Goal: Navigation & Orientation: Find specific page/section

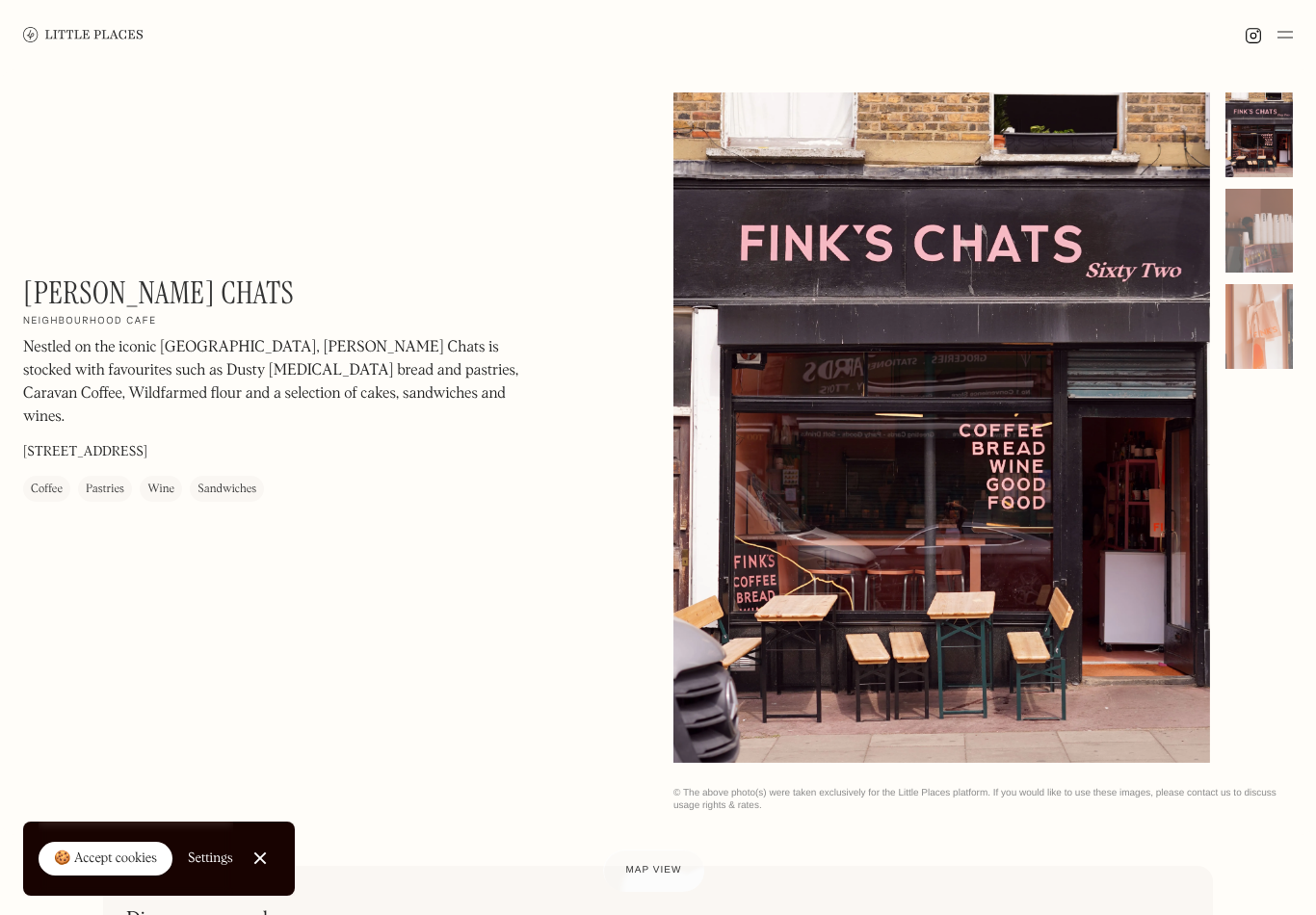
click at [86, 41] on img at bounding box center [83, 34] width 120 height 15
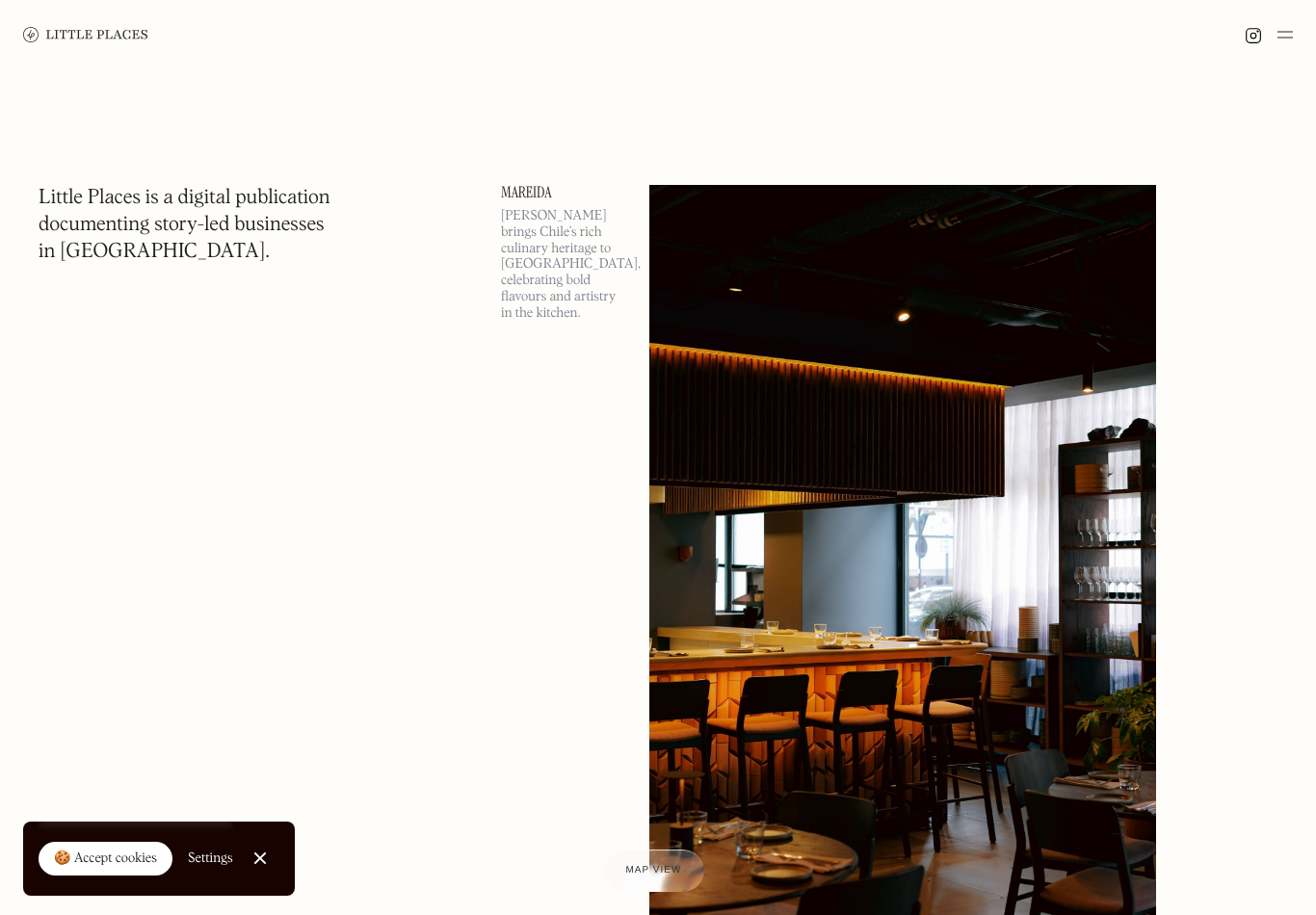
click at [96, 862] on div "🍪 Accept cookies" at bounding box center [105, 859] width 104 height 19
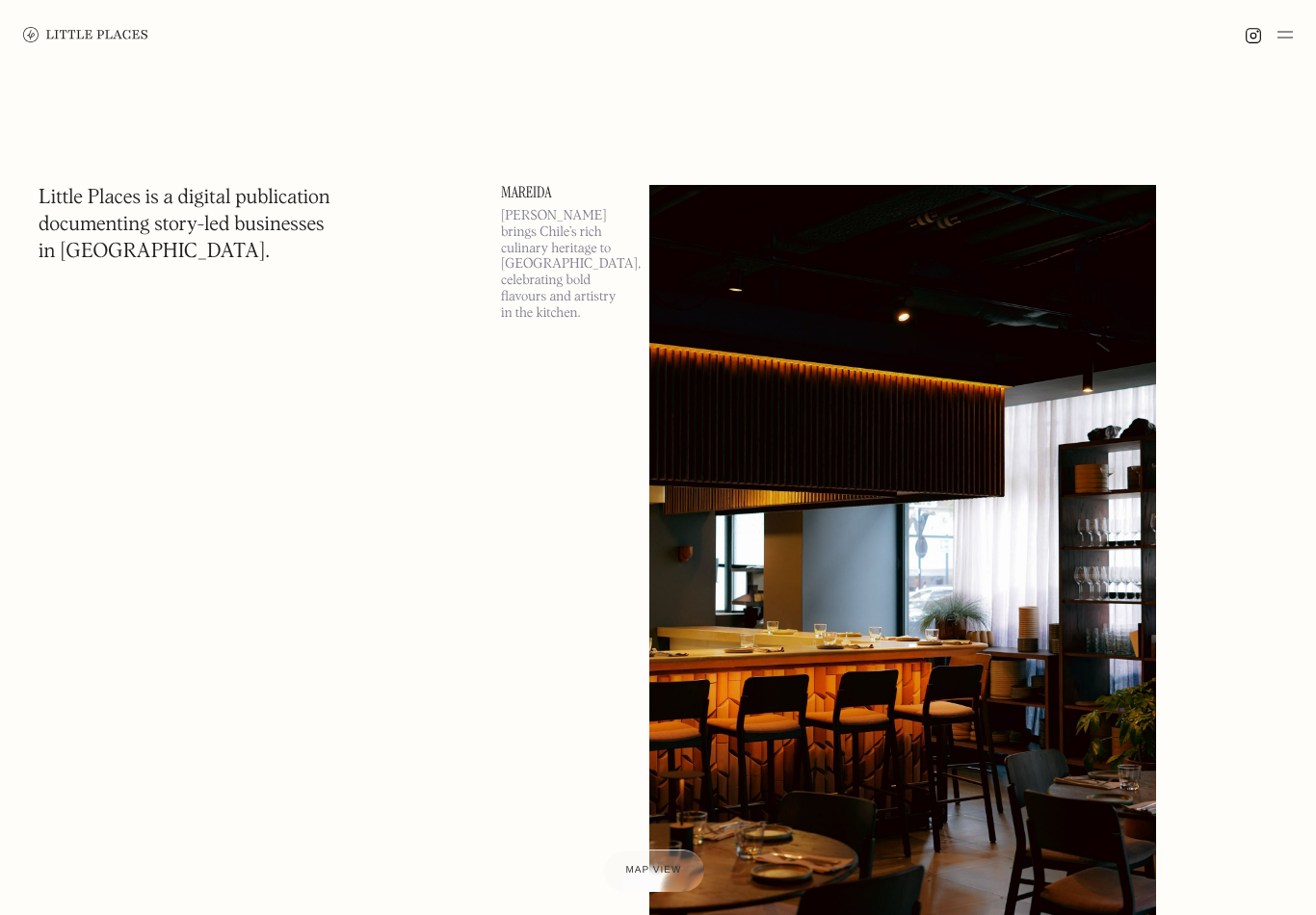
click at [75, 35] on img at bounding box center [85, 35] width 125 height 15
click at [1288, 36] on img at bounding box center [1285, 35] width 15 height 23
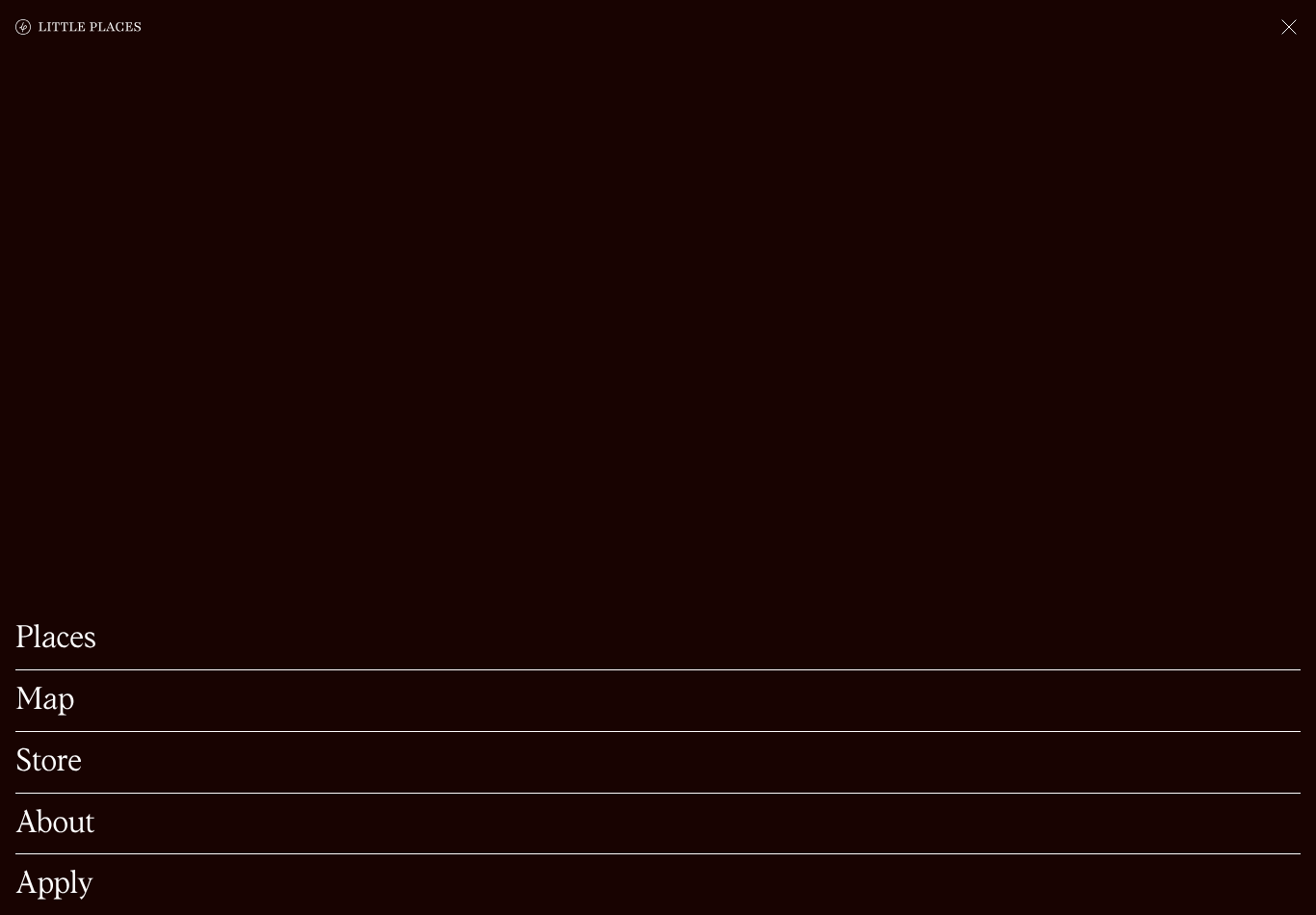
click at [50, 716] on link "Map" at bounding box center [658, 700] width 1285 height 30
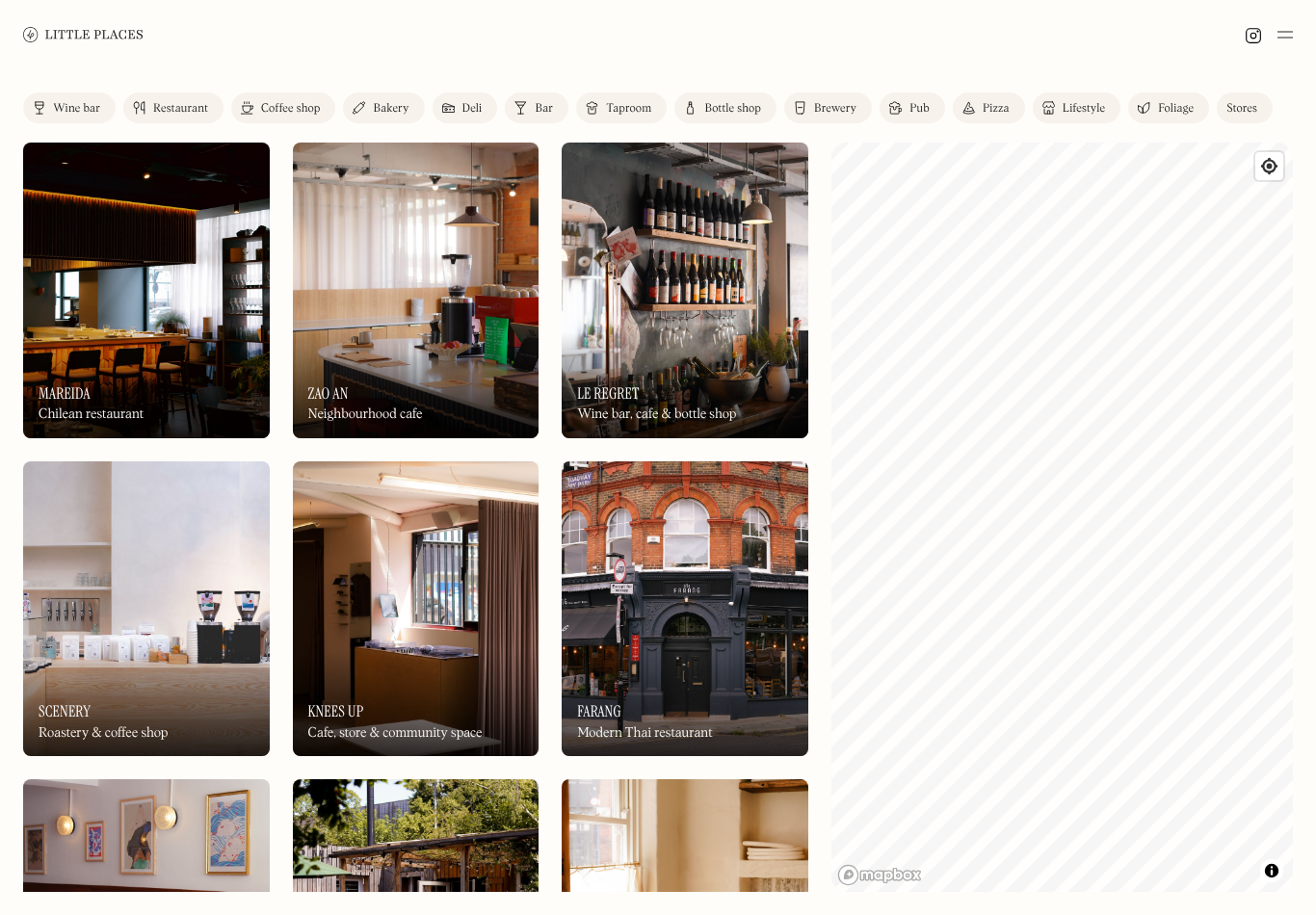
click at [712, 305] on img at bounding box center [684, 290] width 247 height 296
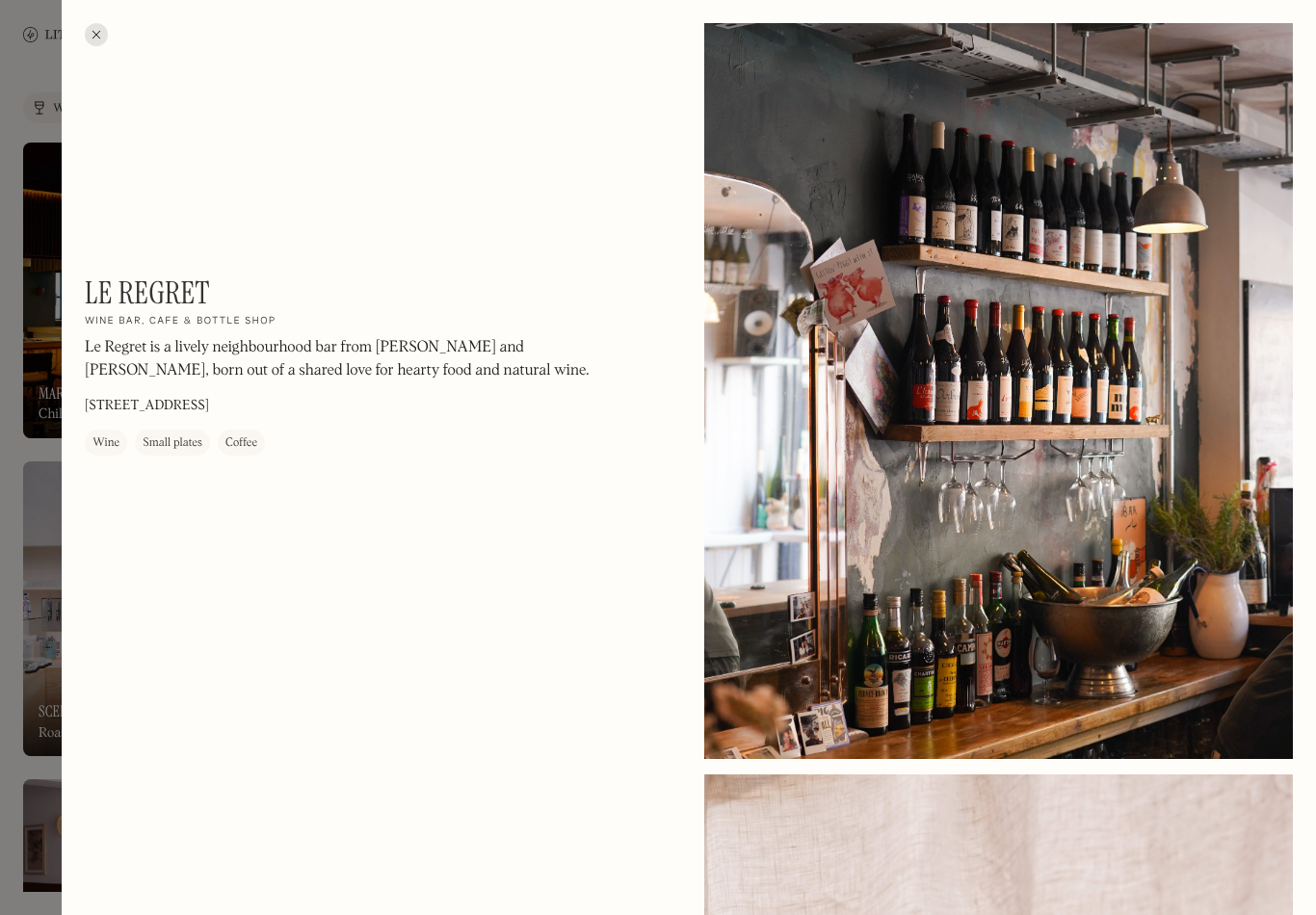
click at [43, 248] on div at bounding box center [658, 458] width 1316 height 915
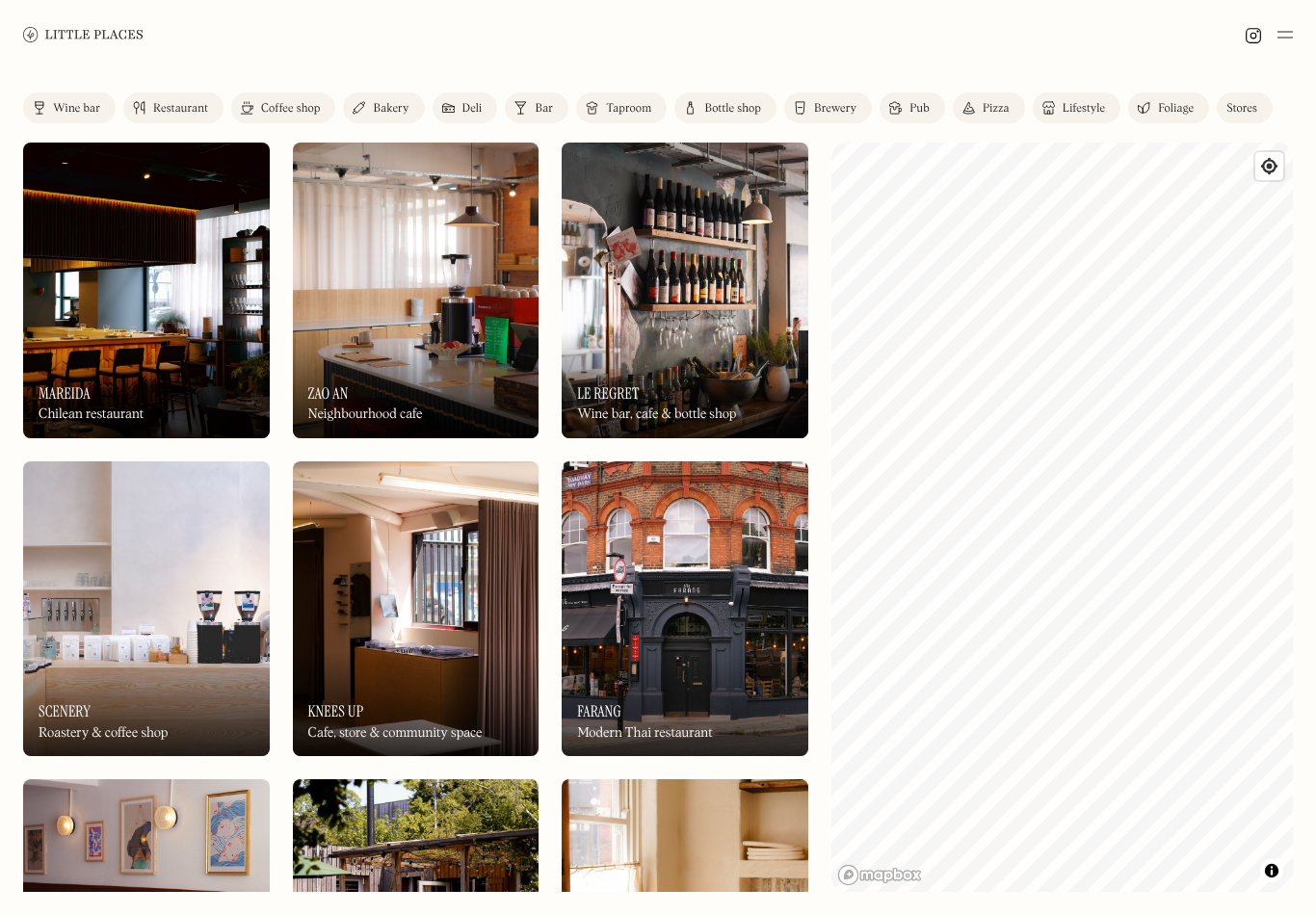
click at [347, 299] on img at bounding box center [416, 290] width 247 height 296
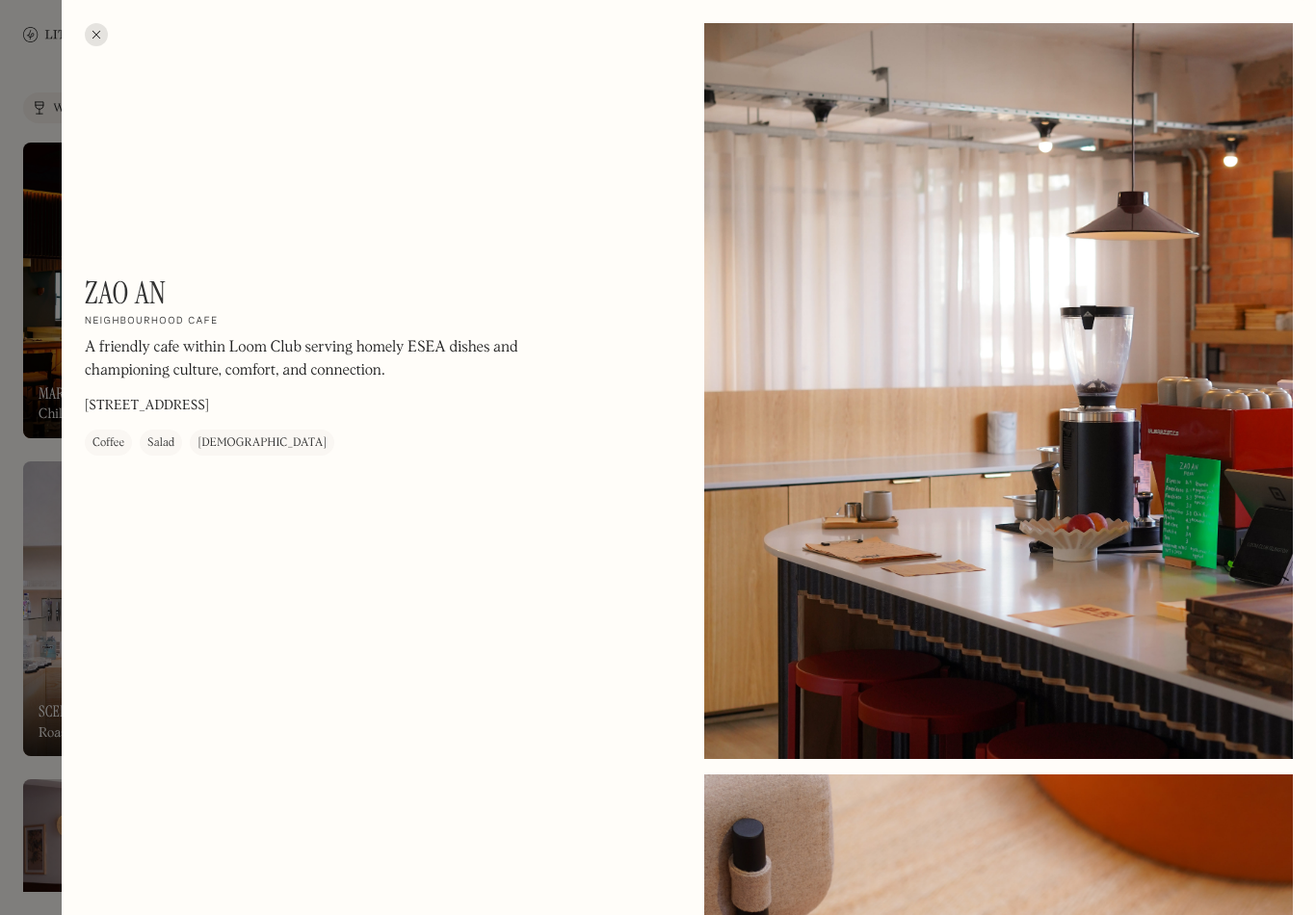
click at [101, 23] on div at bounding box center [97, 35] width 23 height 23
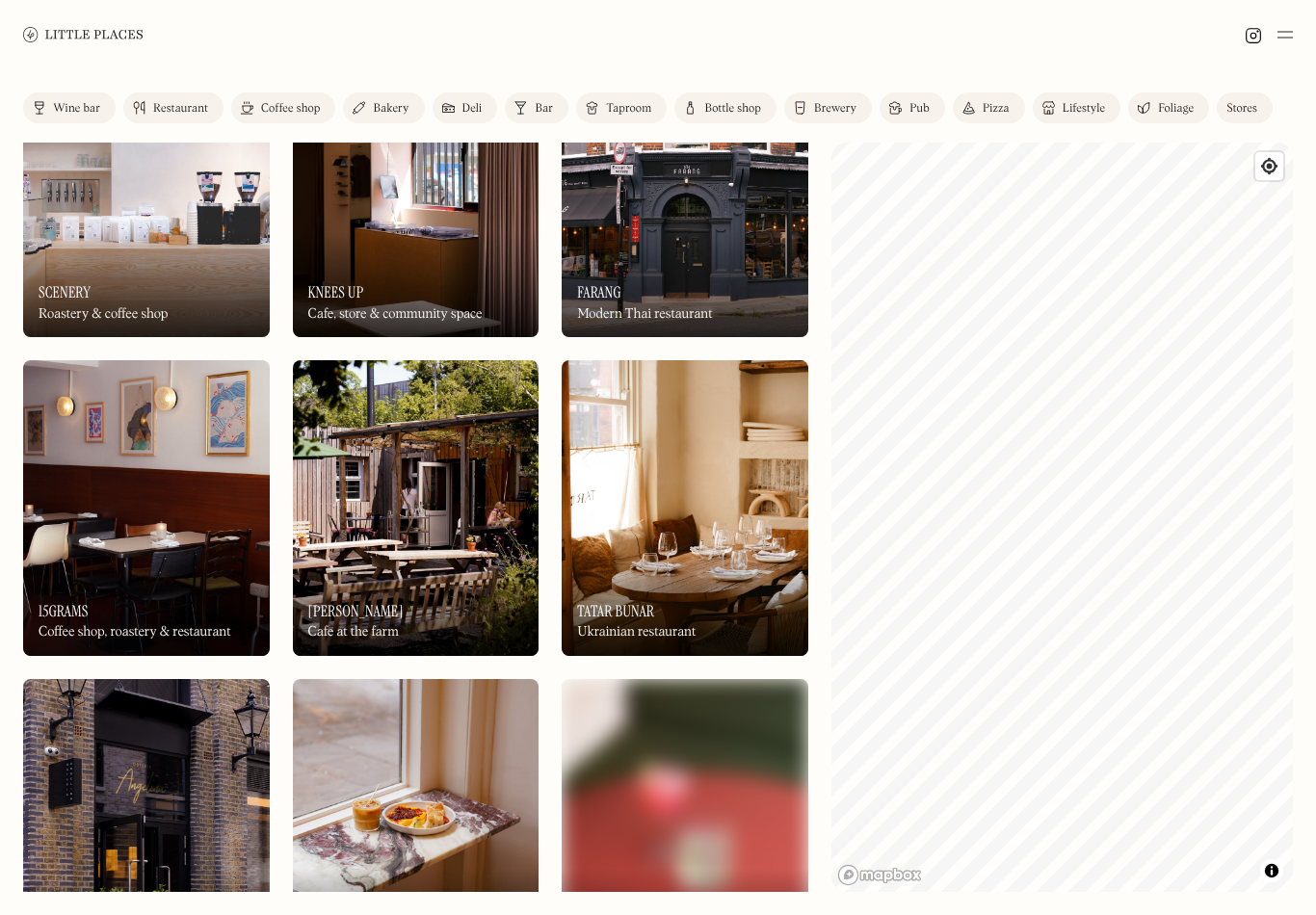
scroll to position [416, 0]
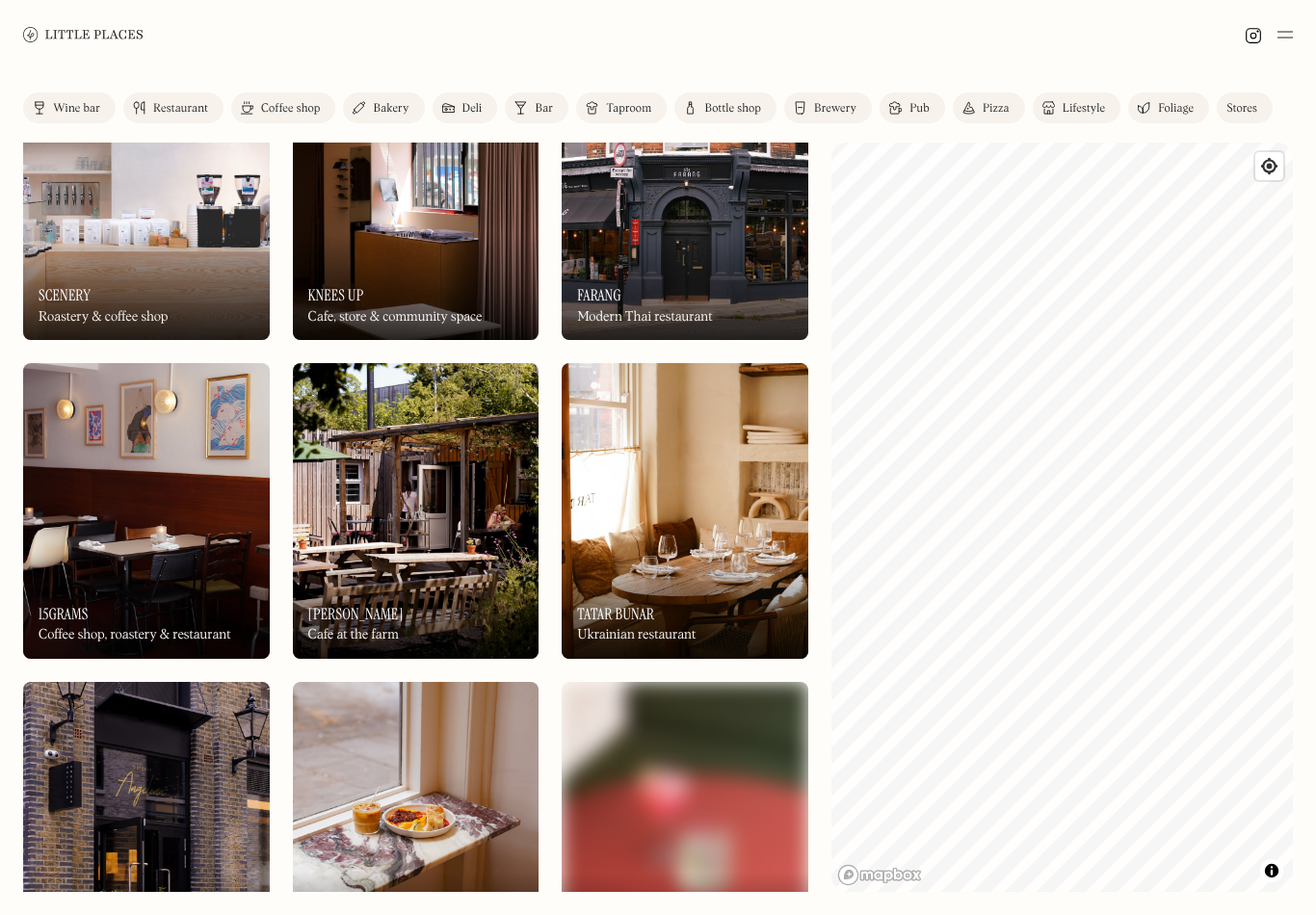
click at [455, 268] on div "On Our Radar Knees Up Cafe, store & community space" at bounding box center [416, 286] width 247 height 105
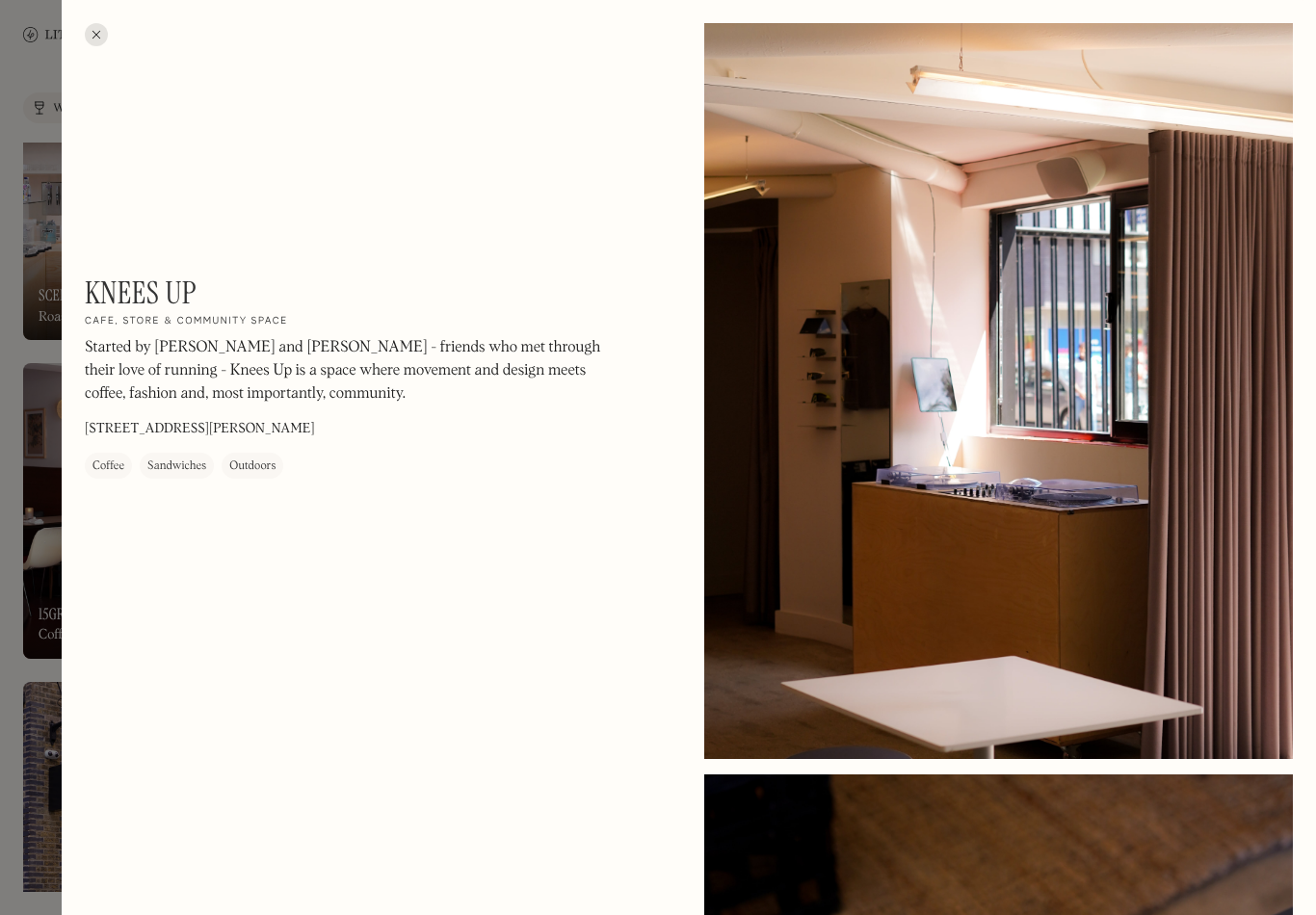
click at [101, 40] on div at bounding box center [97, 35] width 23 height 23
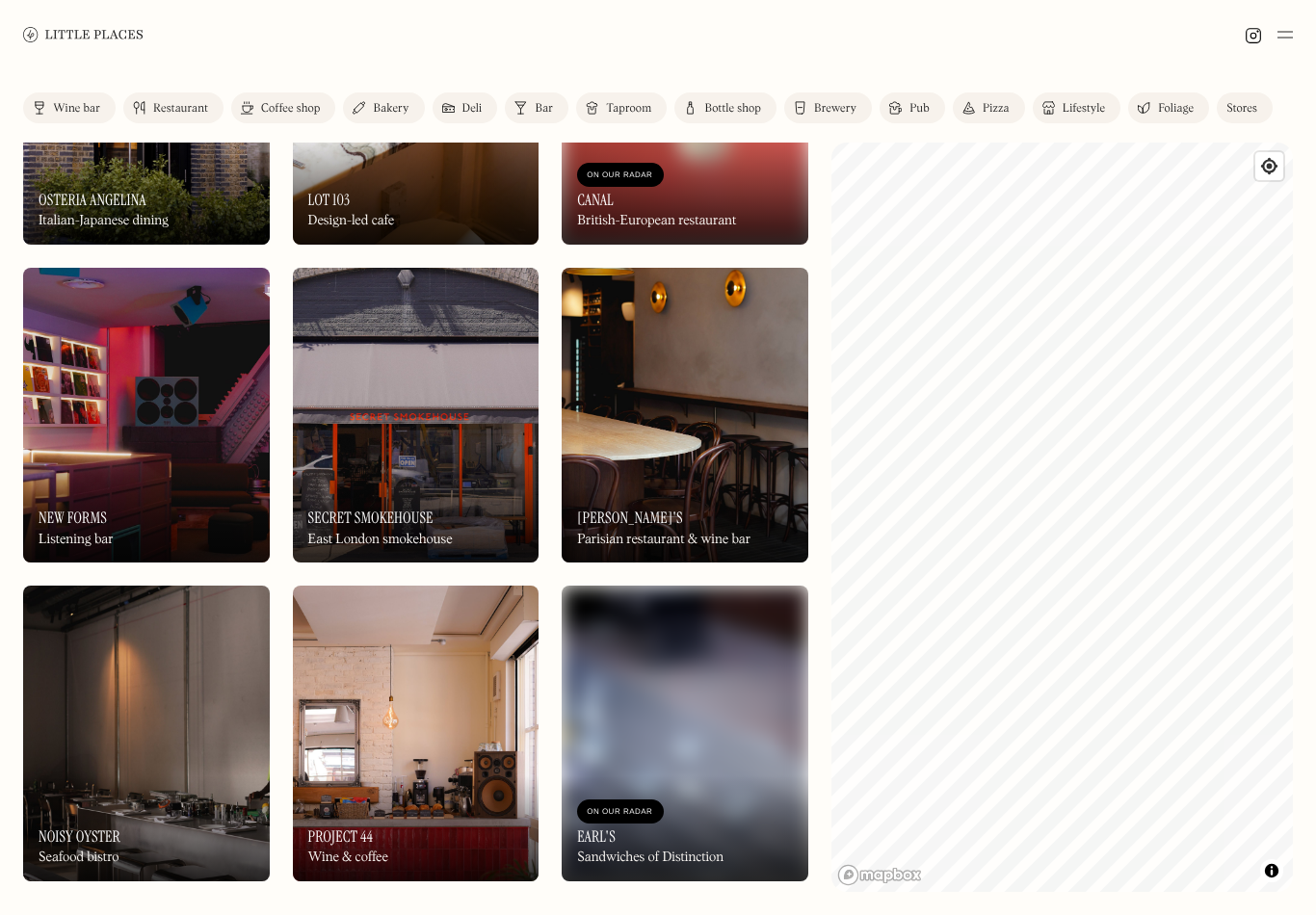
scroll to position [1338, 0]
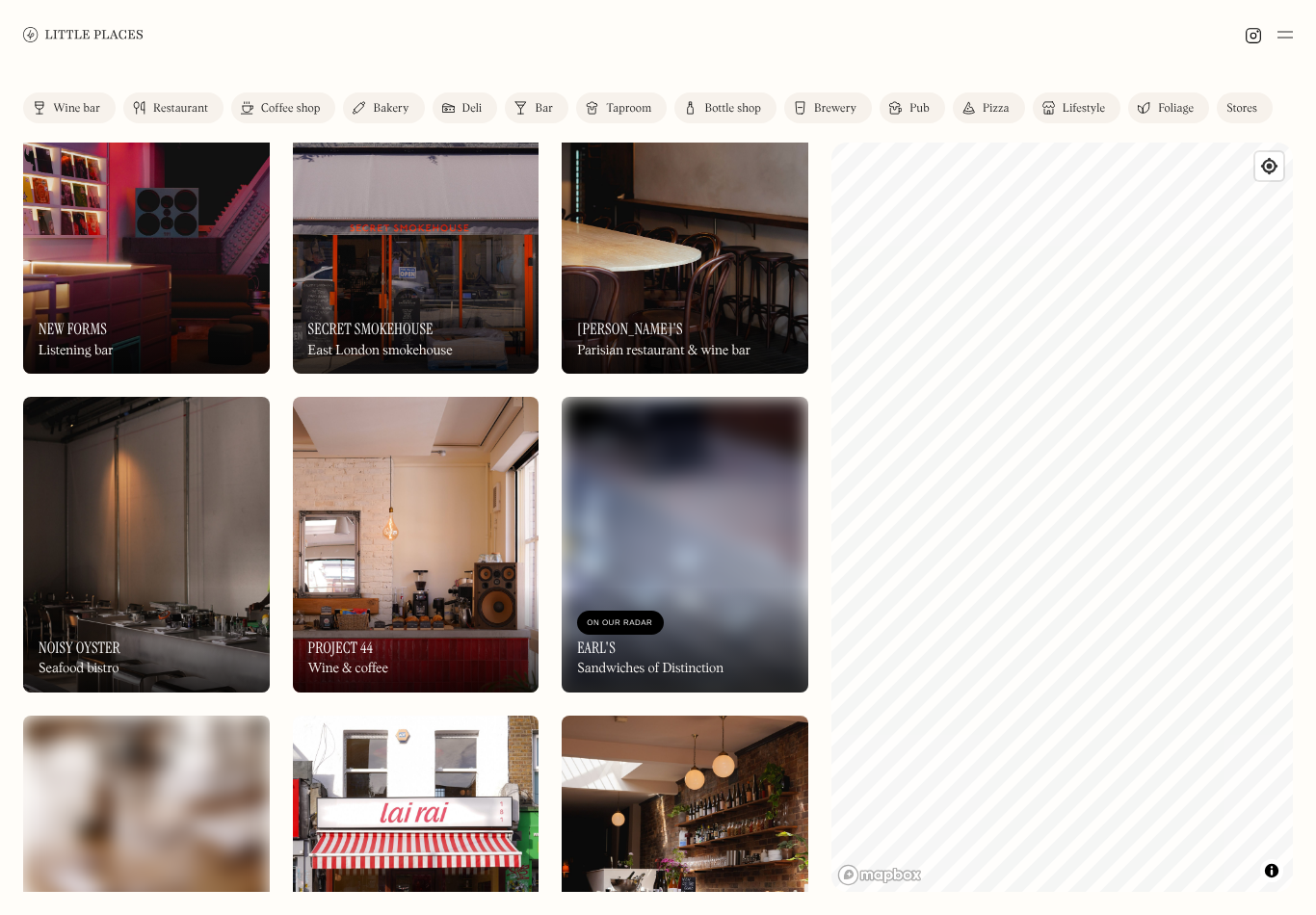
click at [194, 232] on img at bounding box center [146, 227] width 247 height 296
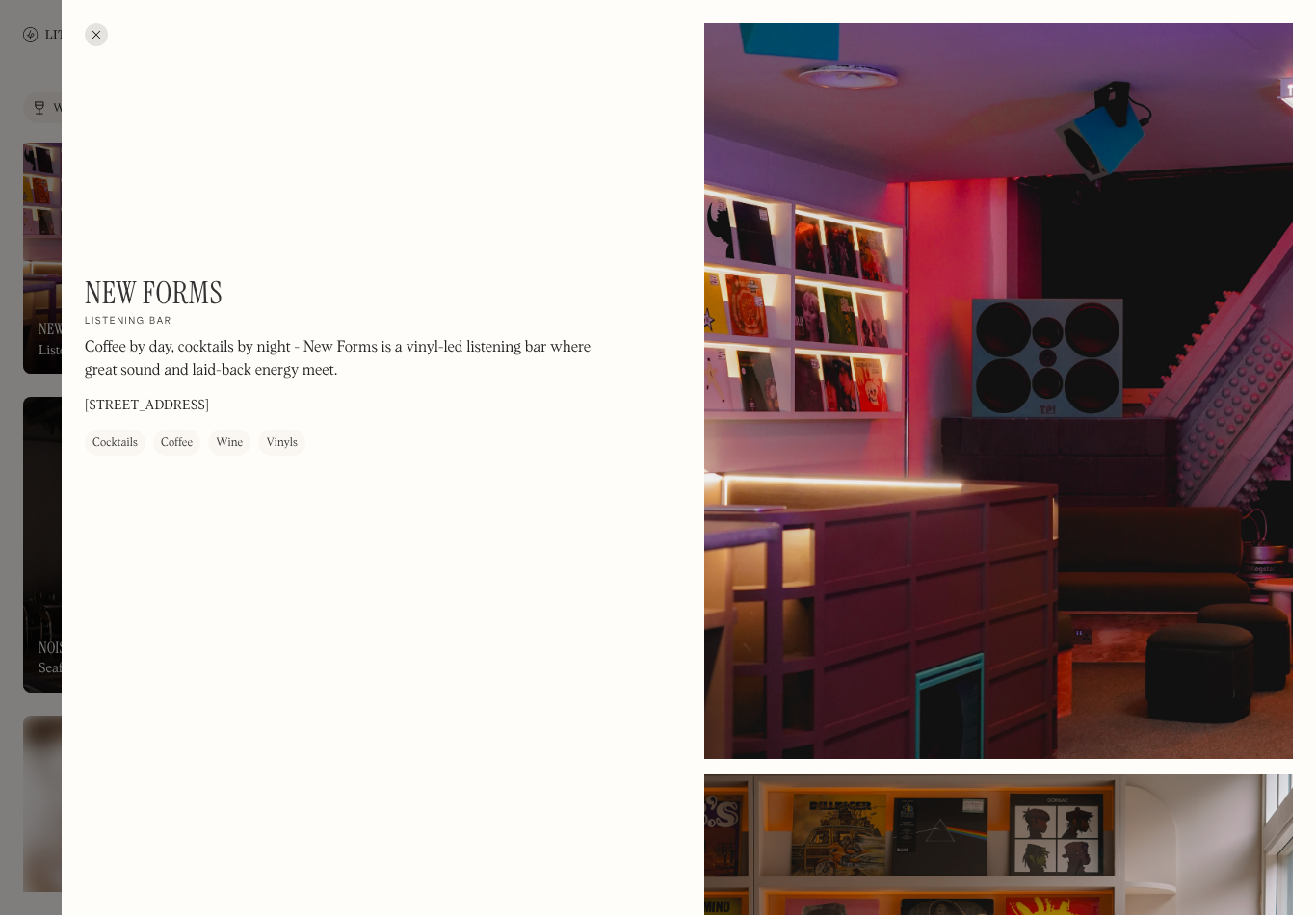
click at [20, 261] on div at bounding box center [658, 458] width 1316 height 915
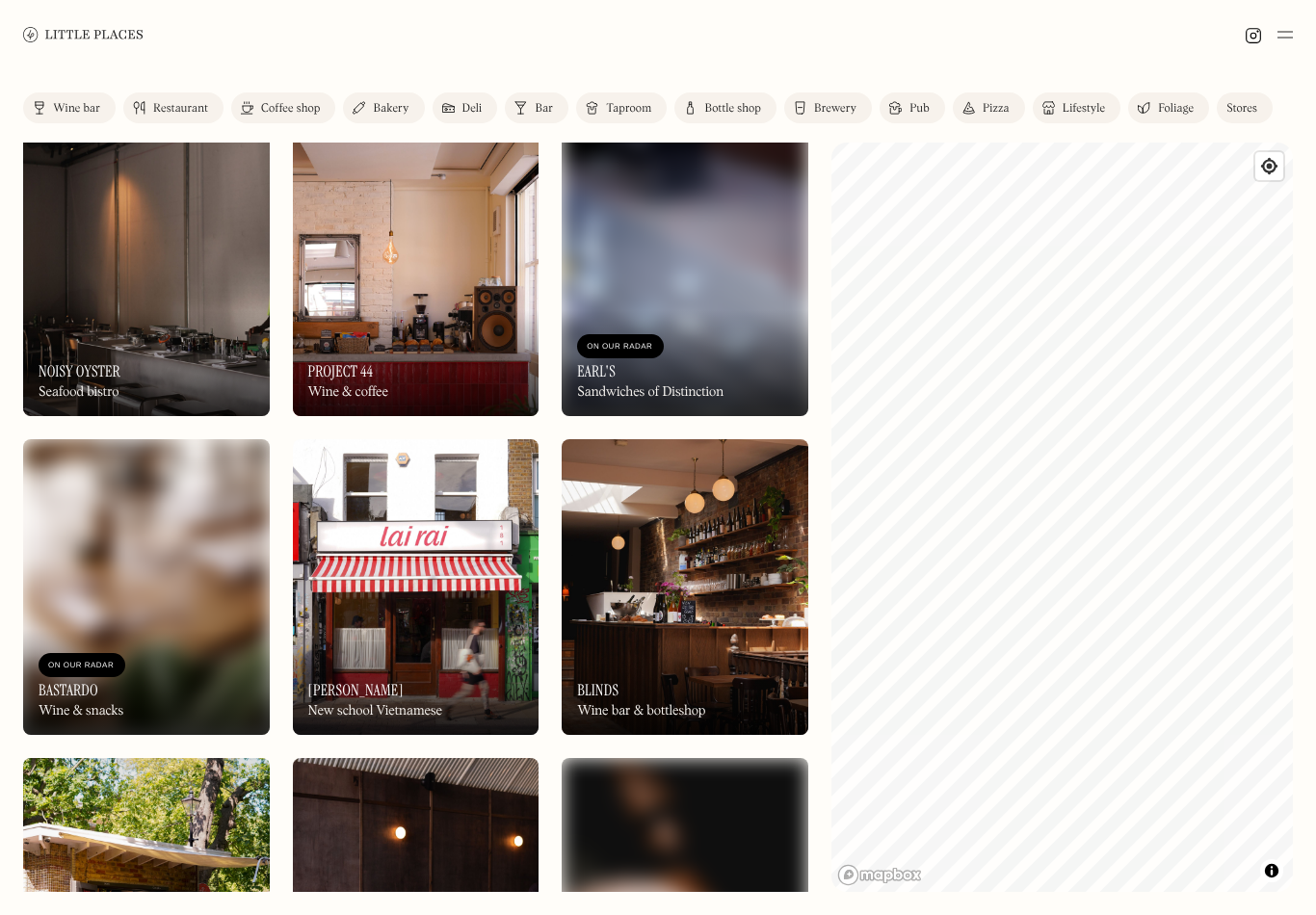
scroll to position [2461, 0]
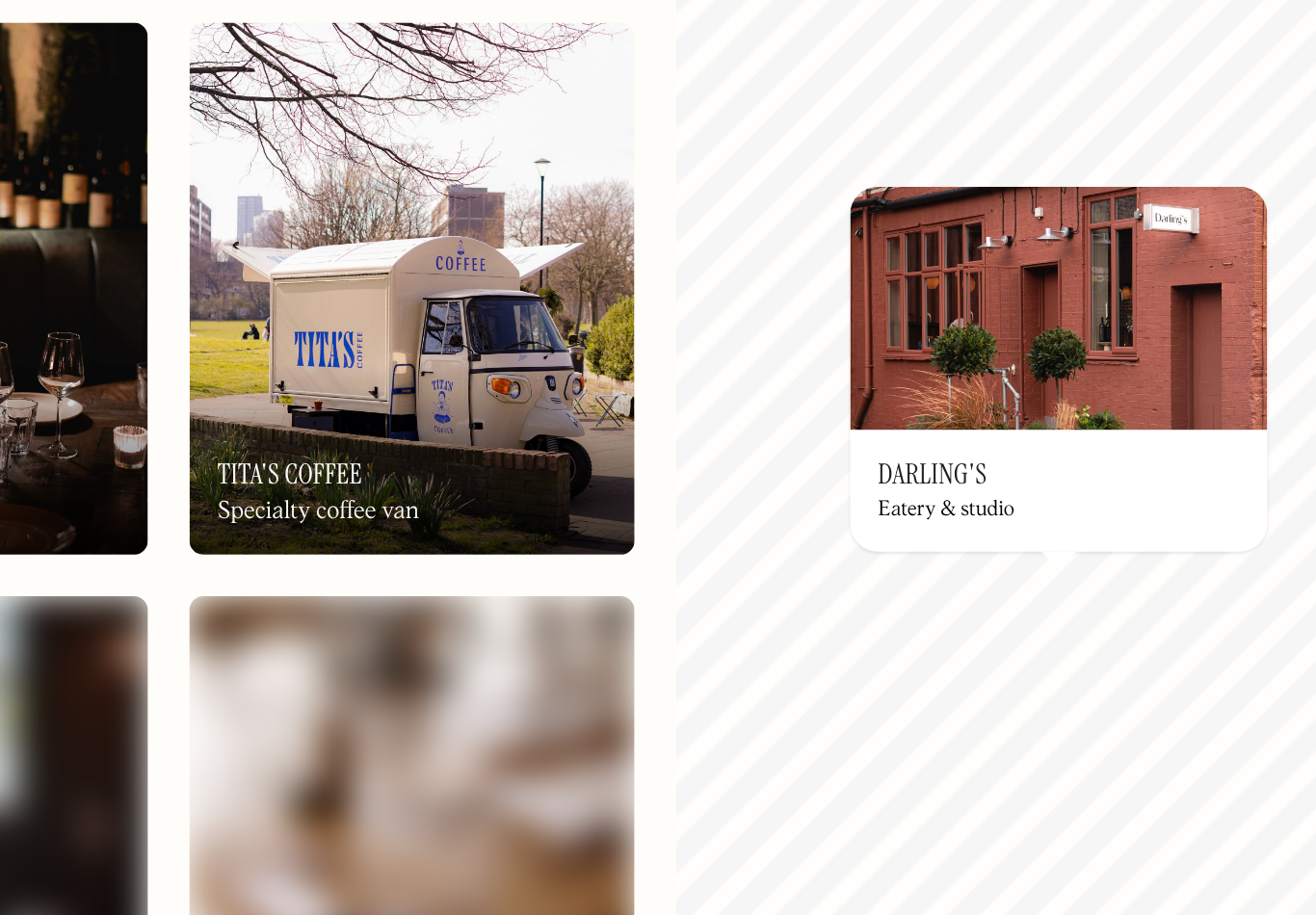
click at [928, 455] on div "On Our Radar Darling's Eatery & studio" at bounding box center [1043, 488] width 231 height 68
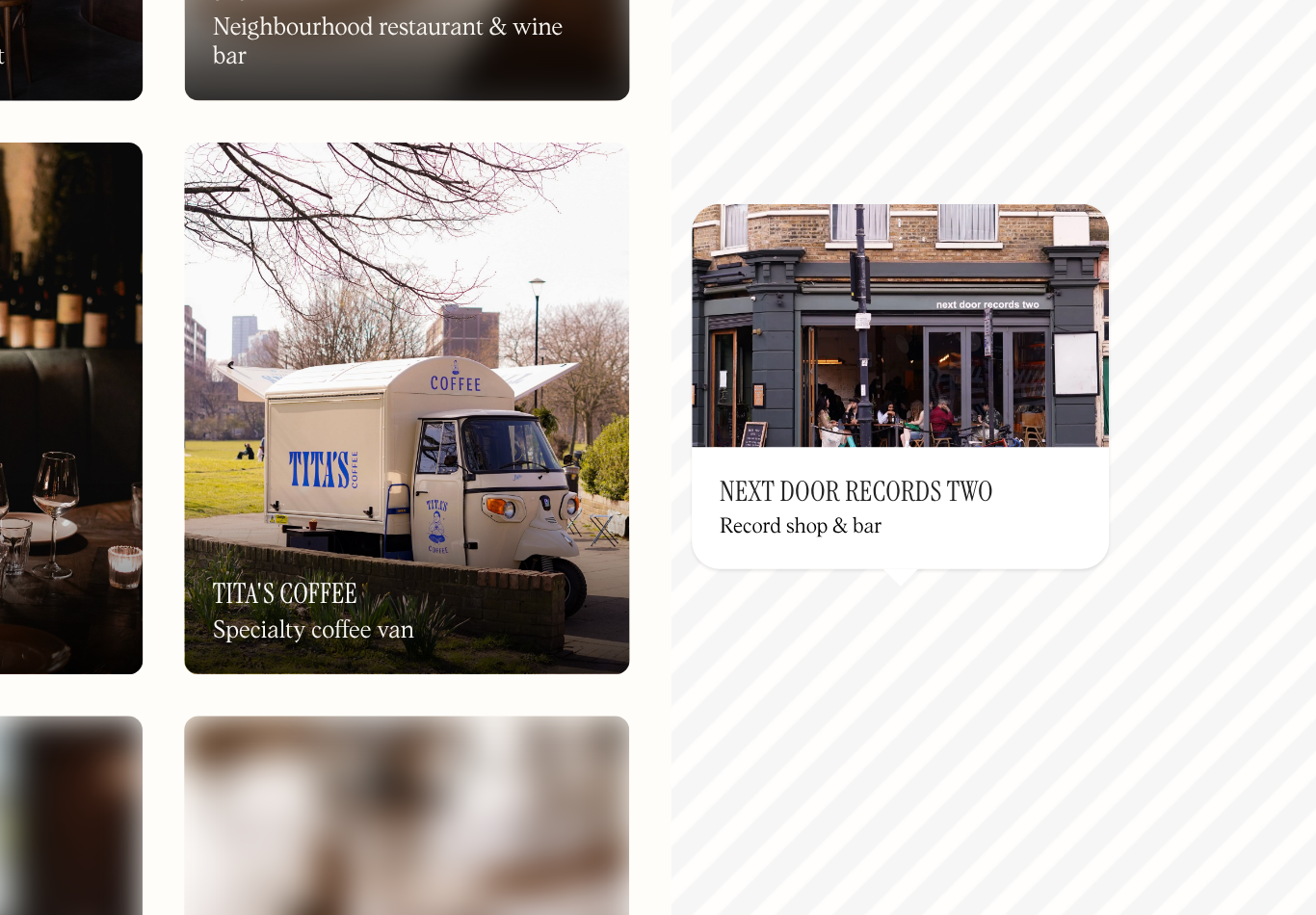
click at [858, 413] on h3 "Next Door Records Two" at bounding box center [934, 422] width 151 height 18
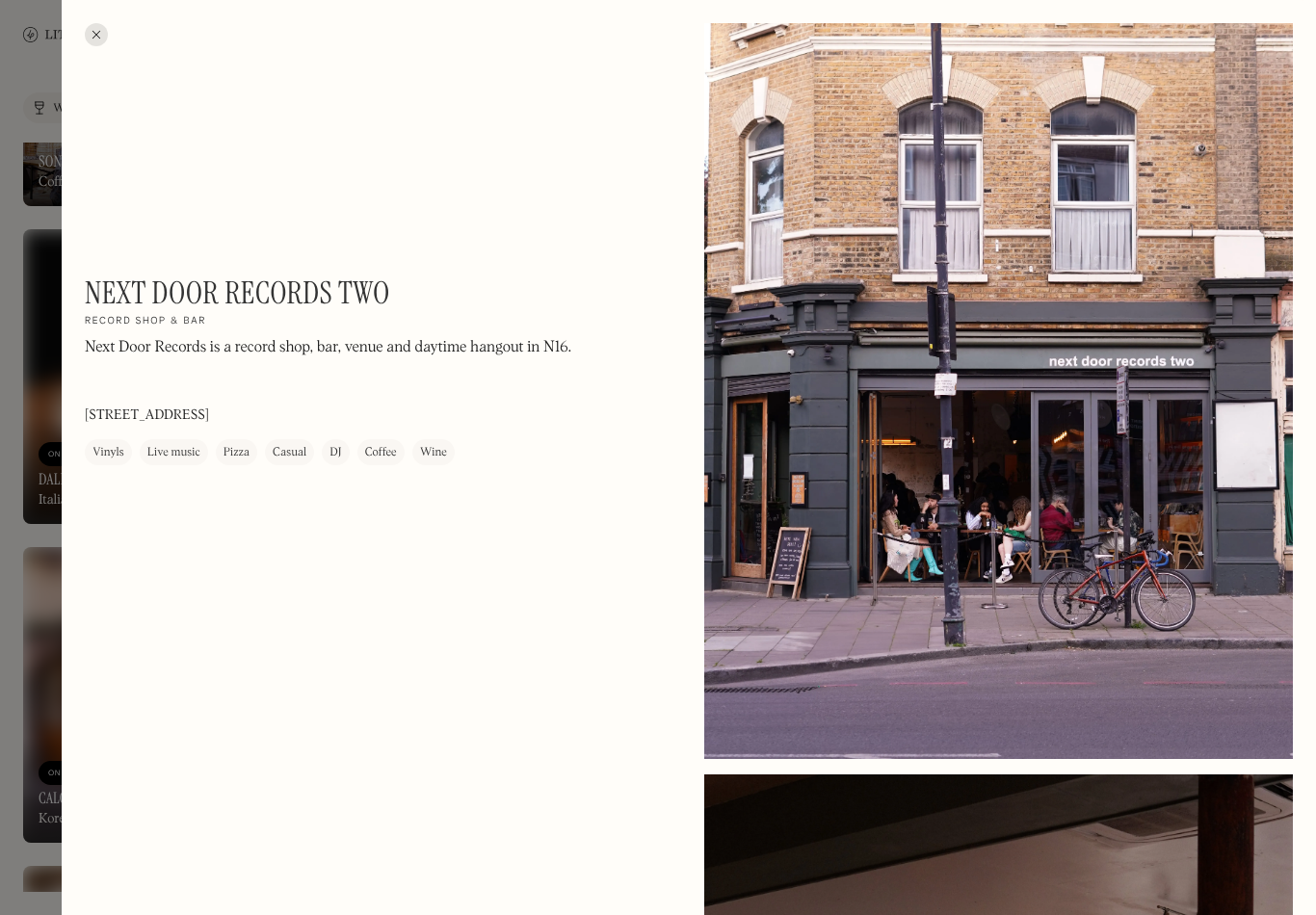
click at [98, 39] on div at bounding box center [97, 35] width 23 height 23
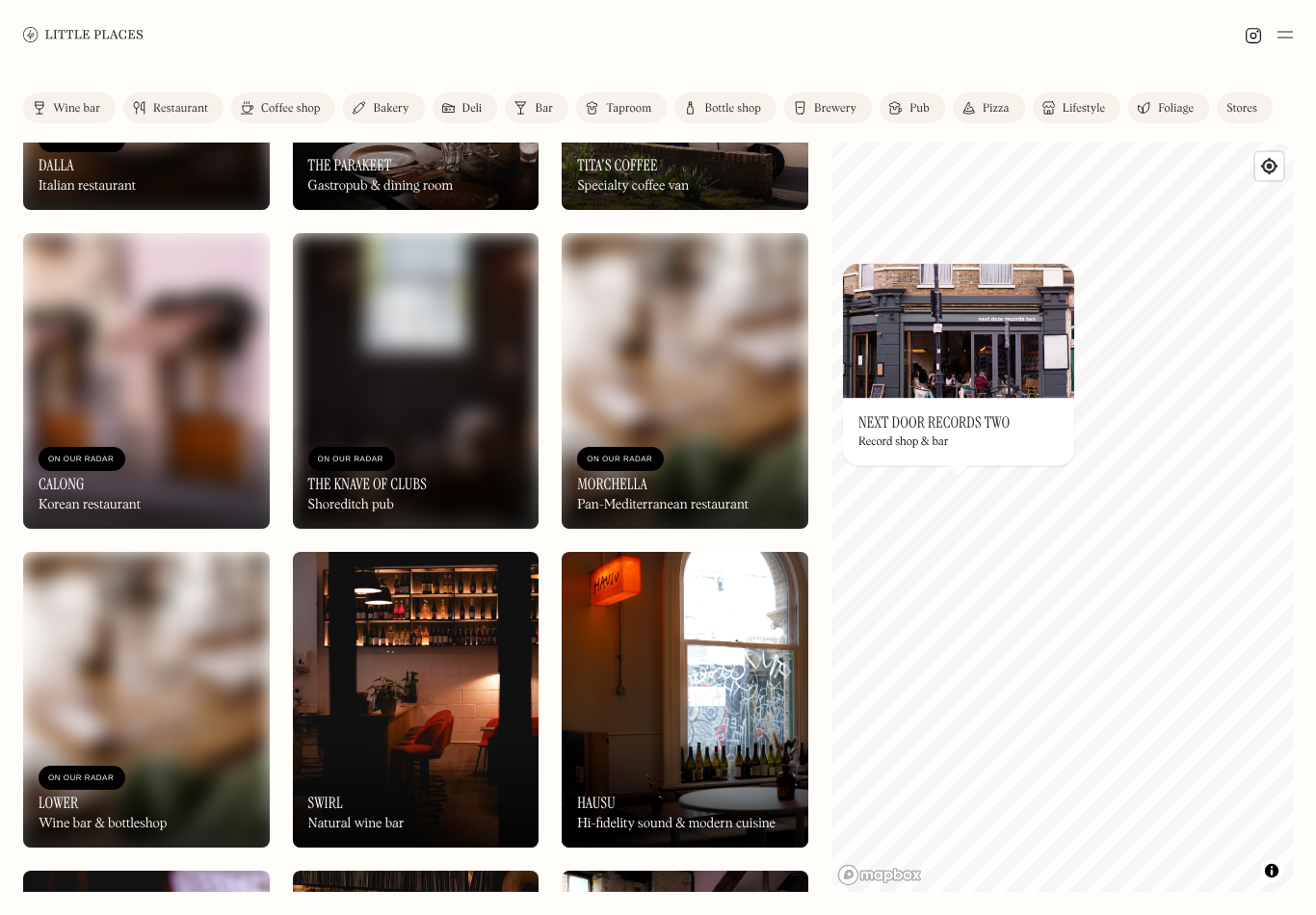
scroll to position [2783, 0]
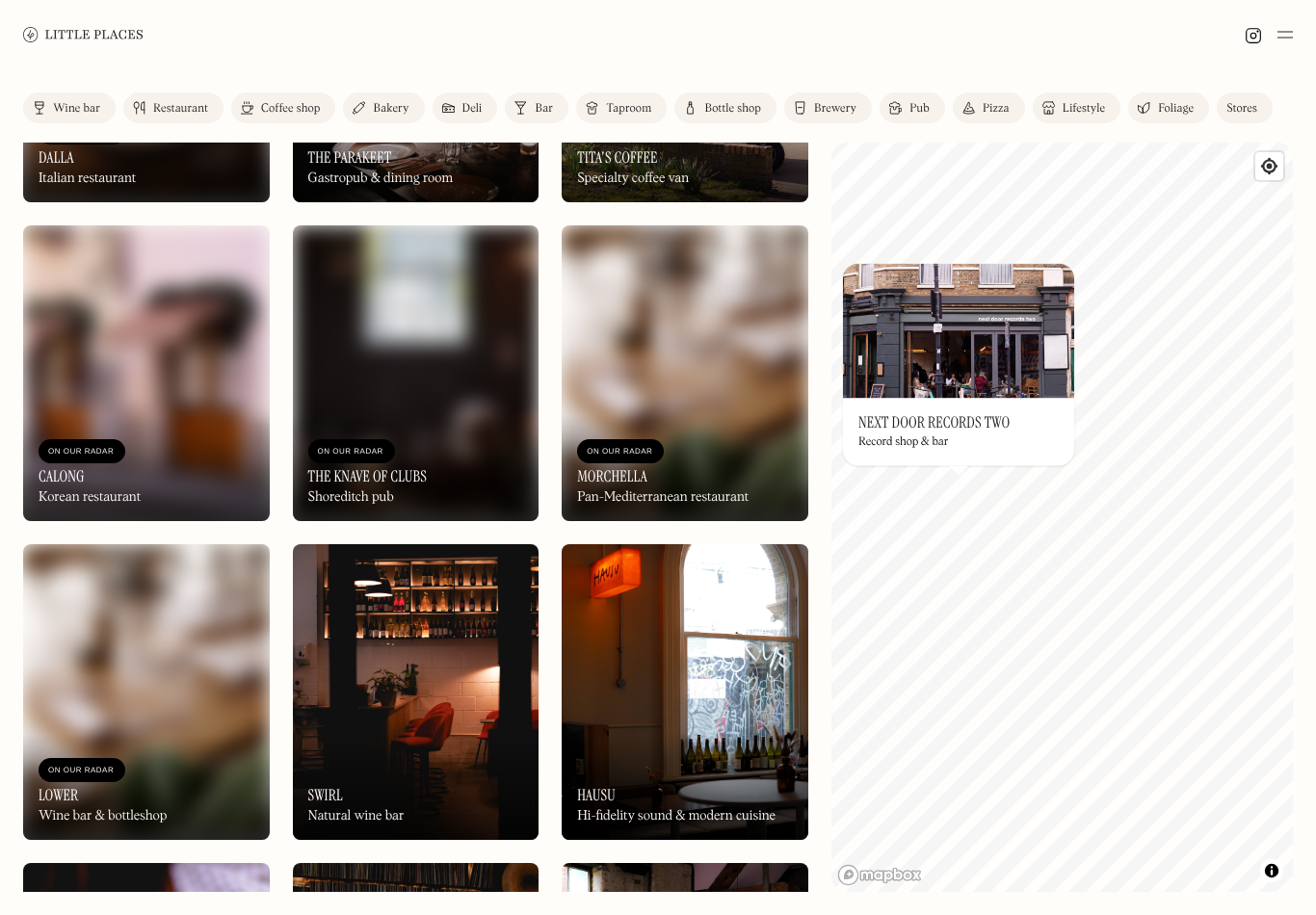
click at [76, 404] on img at bounding box center [146, 373] width 247 height 296
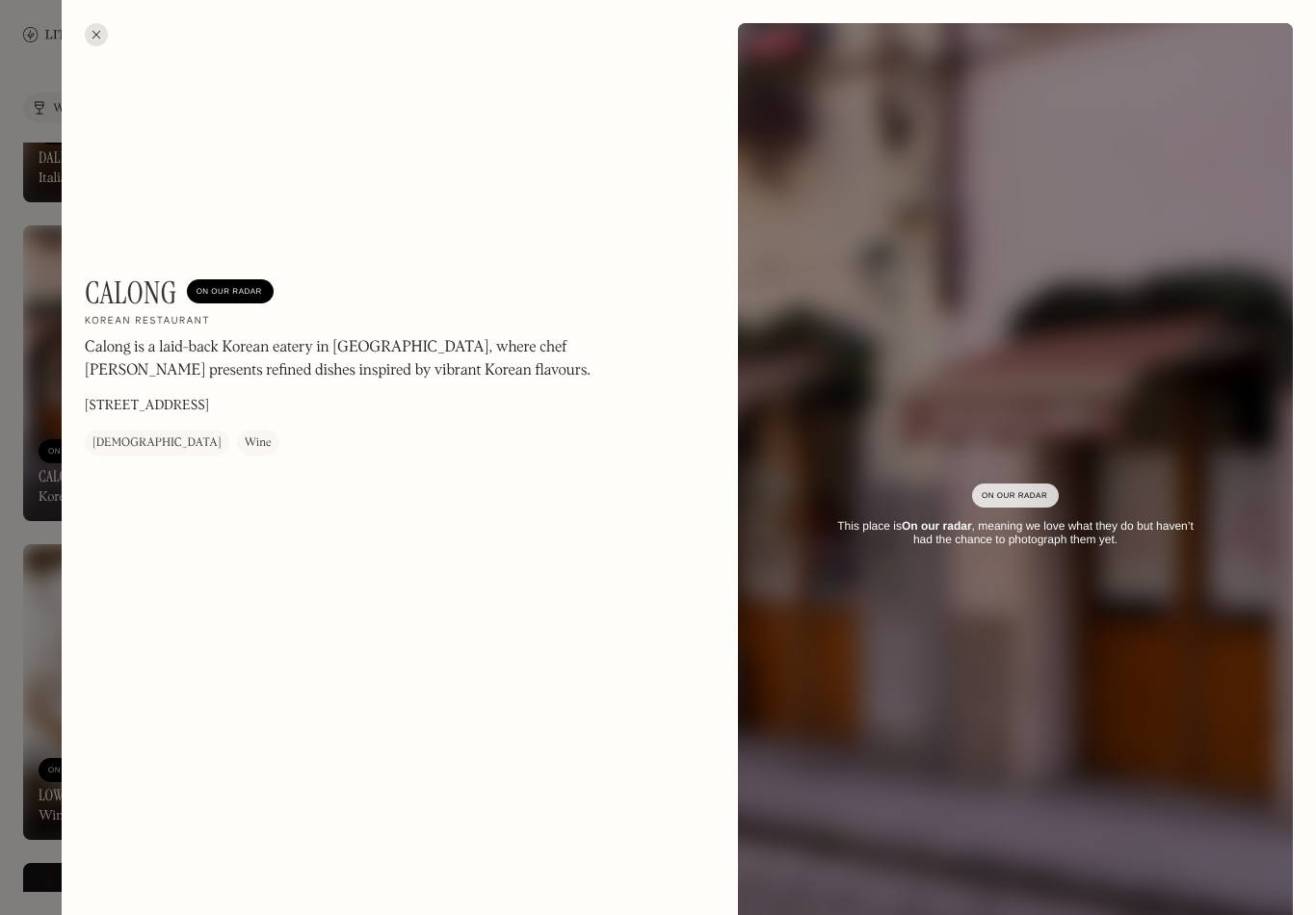
click at [98, 51] on div "Calong On Our Radar Korean restaurant Calong is a laid-back Korean eatery in St…" at bounding box center [689, 516] width 1254 height 1032
click at [105, 33] on div at bounding box center [97, 35] width 23 height 23
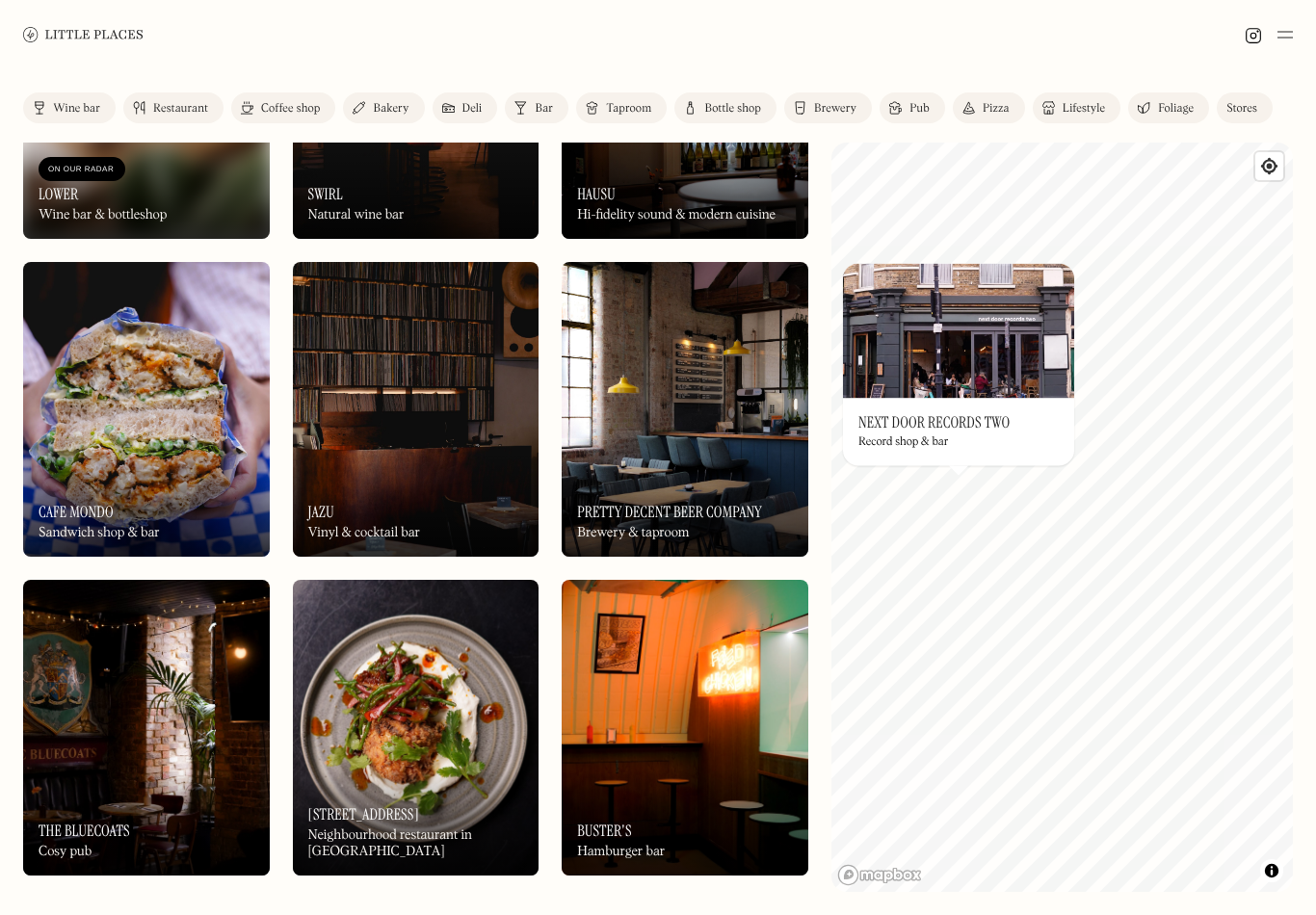
scroll to position [3404, 0]
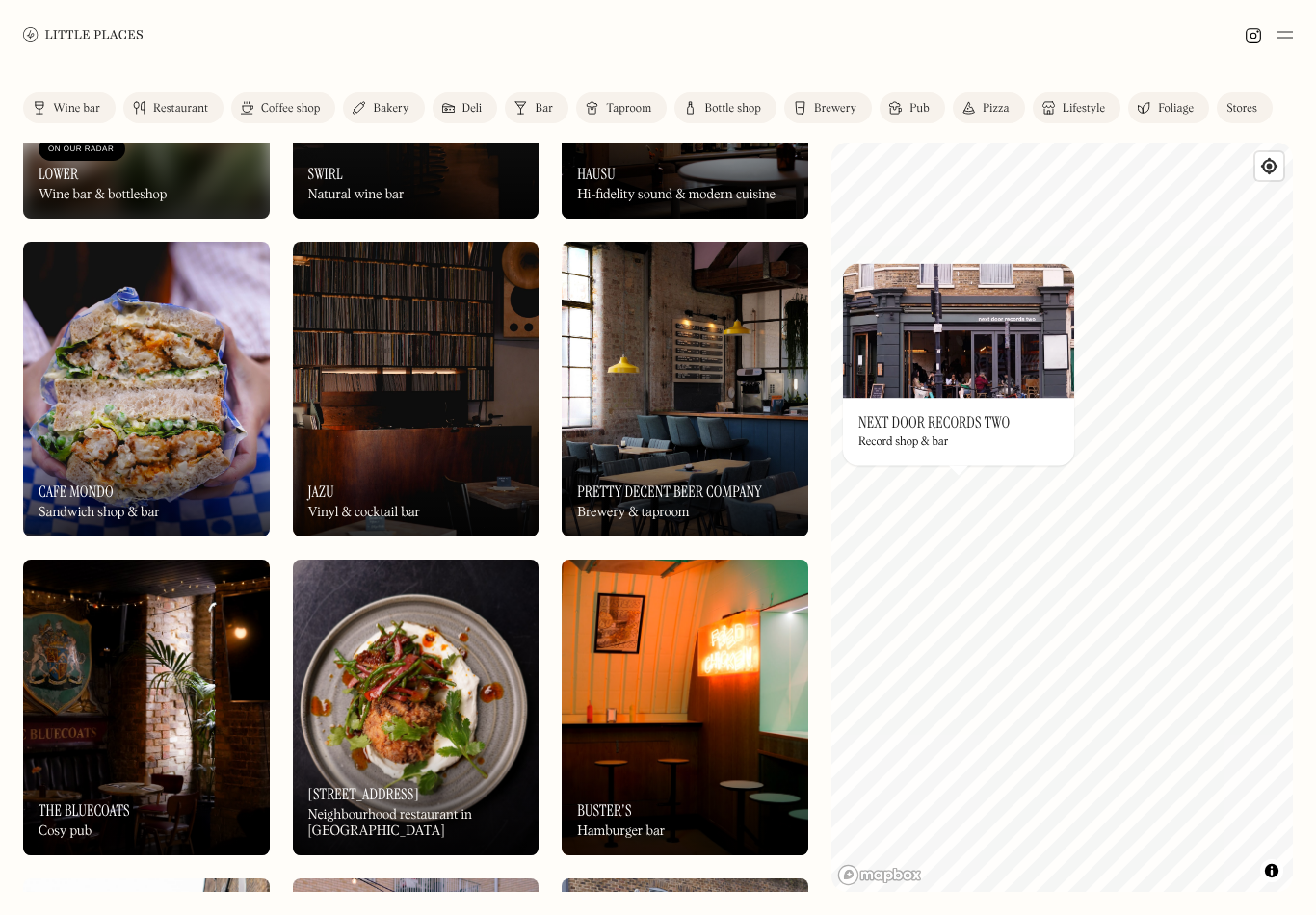
click at [120, 372] on img at bounding box center [146, 390] width 247 height 296
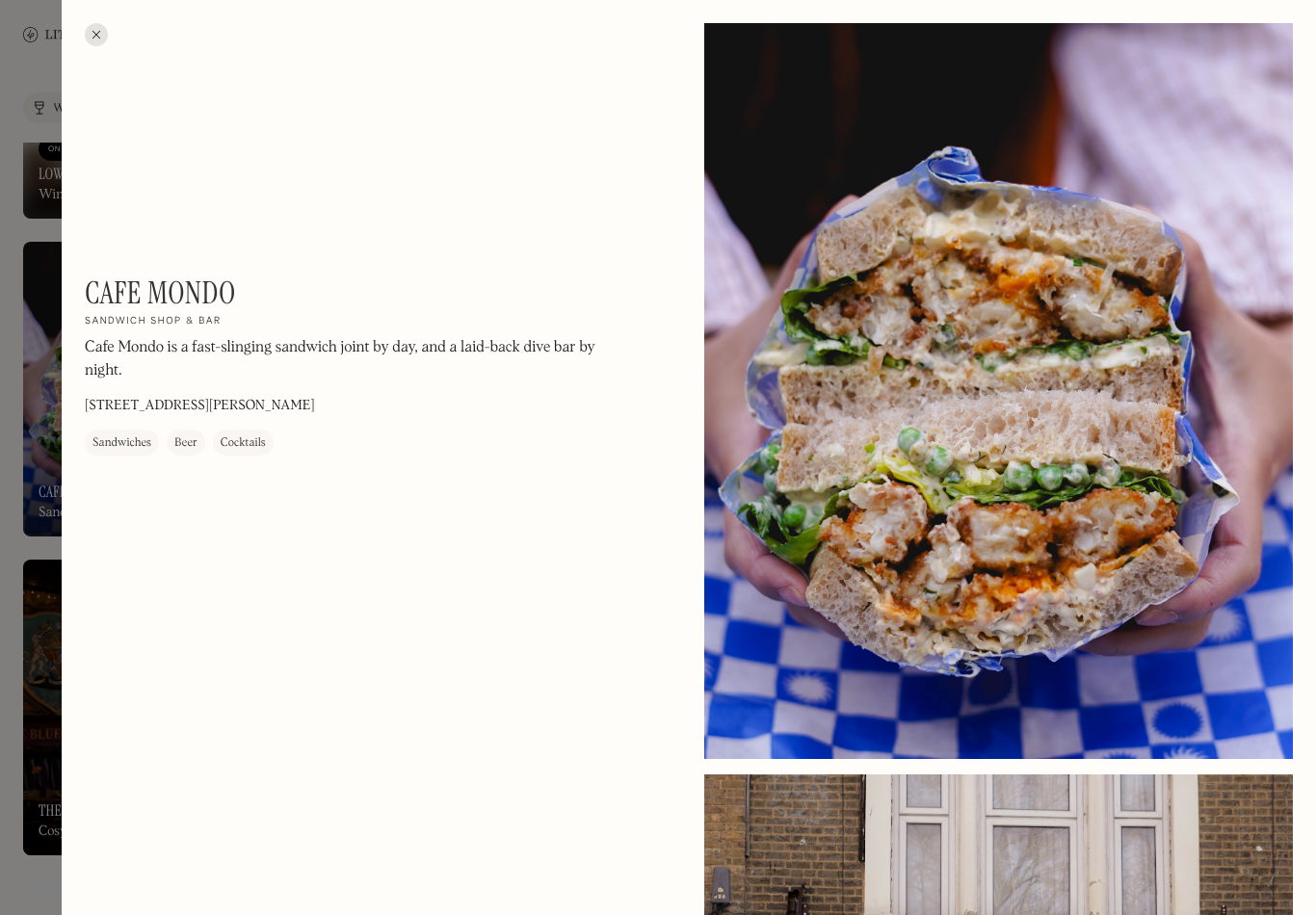
click at [105, 7] on div "Cafe Mondo On Our Radar Sandwich shop & bar Cafe Mondo is a fast-slinging sandw…" at bounding box center [689, 788] width 1254 height 1577
click at [96, 36] on div at bounding box center [97, 35] width 23 height 23
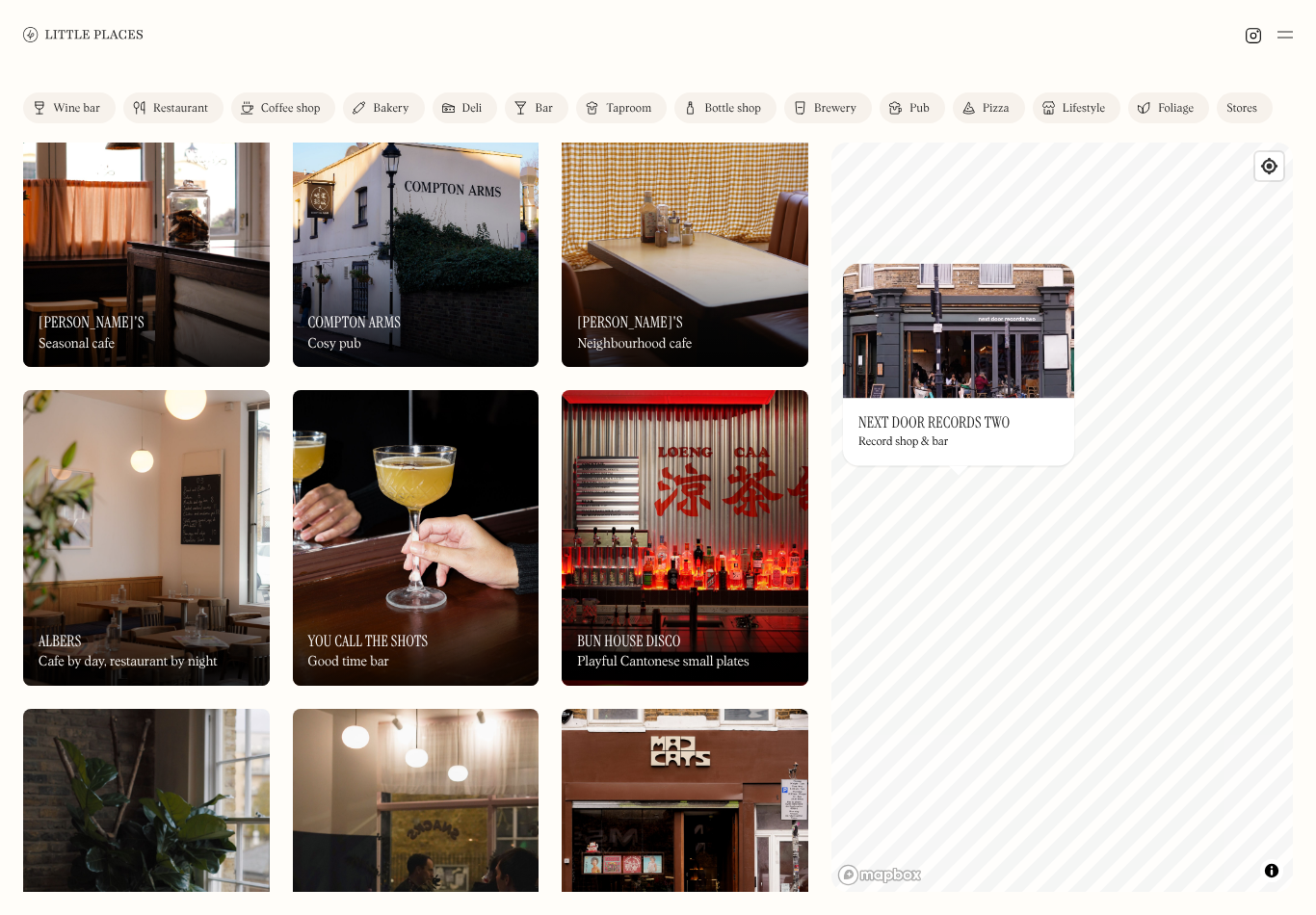
scroll to position [4587, 0]
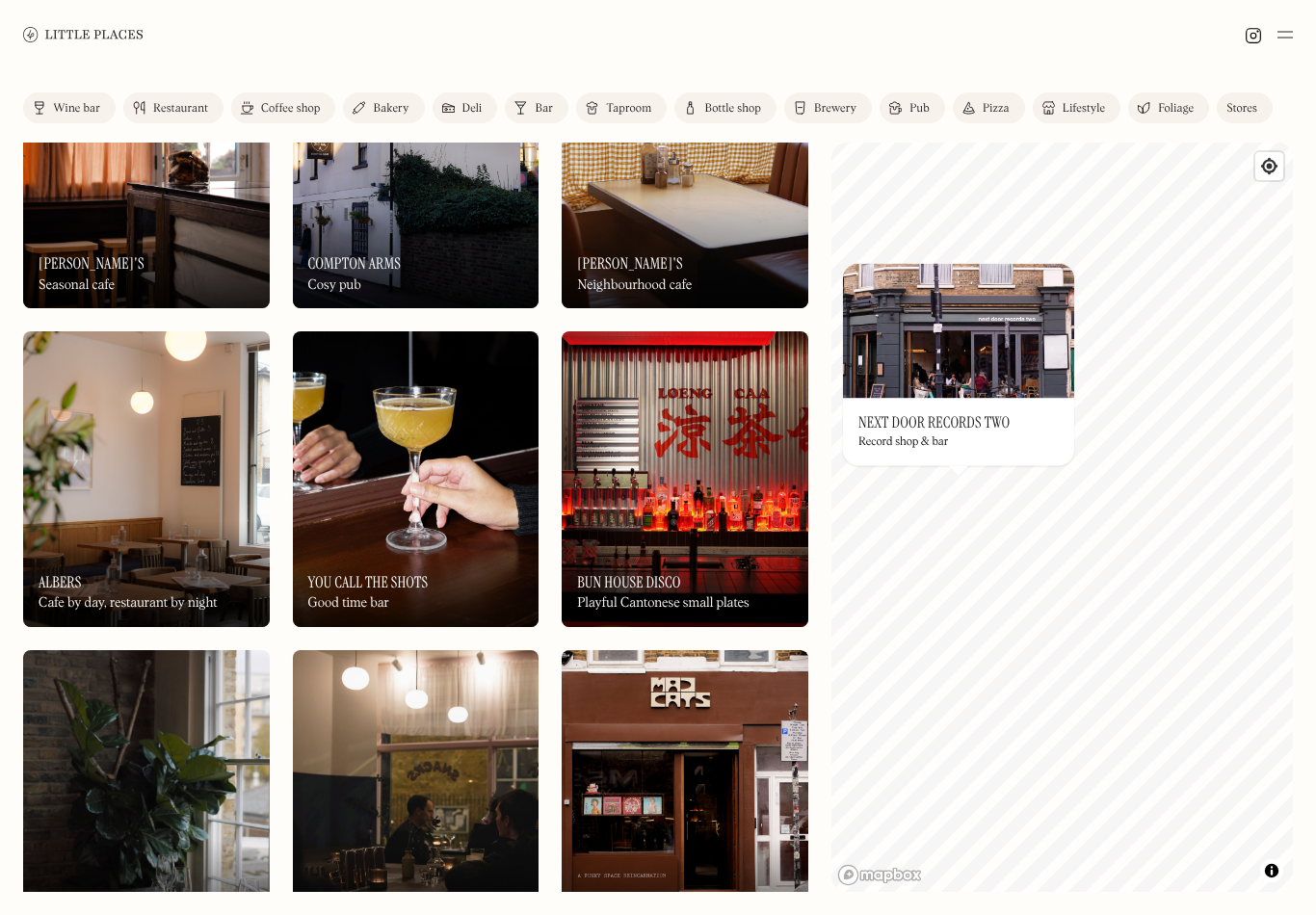
click at [619, 529] on div "On Our Radar Bun House Disco Playful Cantonese small plates" at bounding box center [684, 574] width 247 height 105
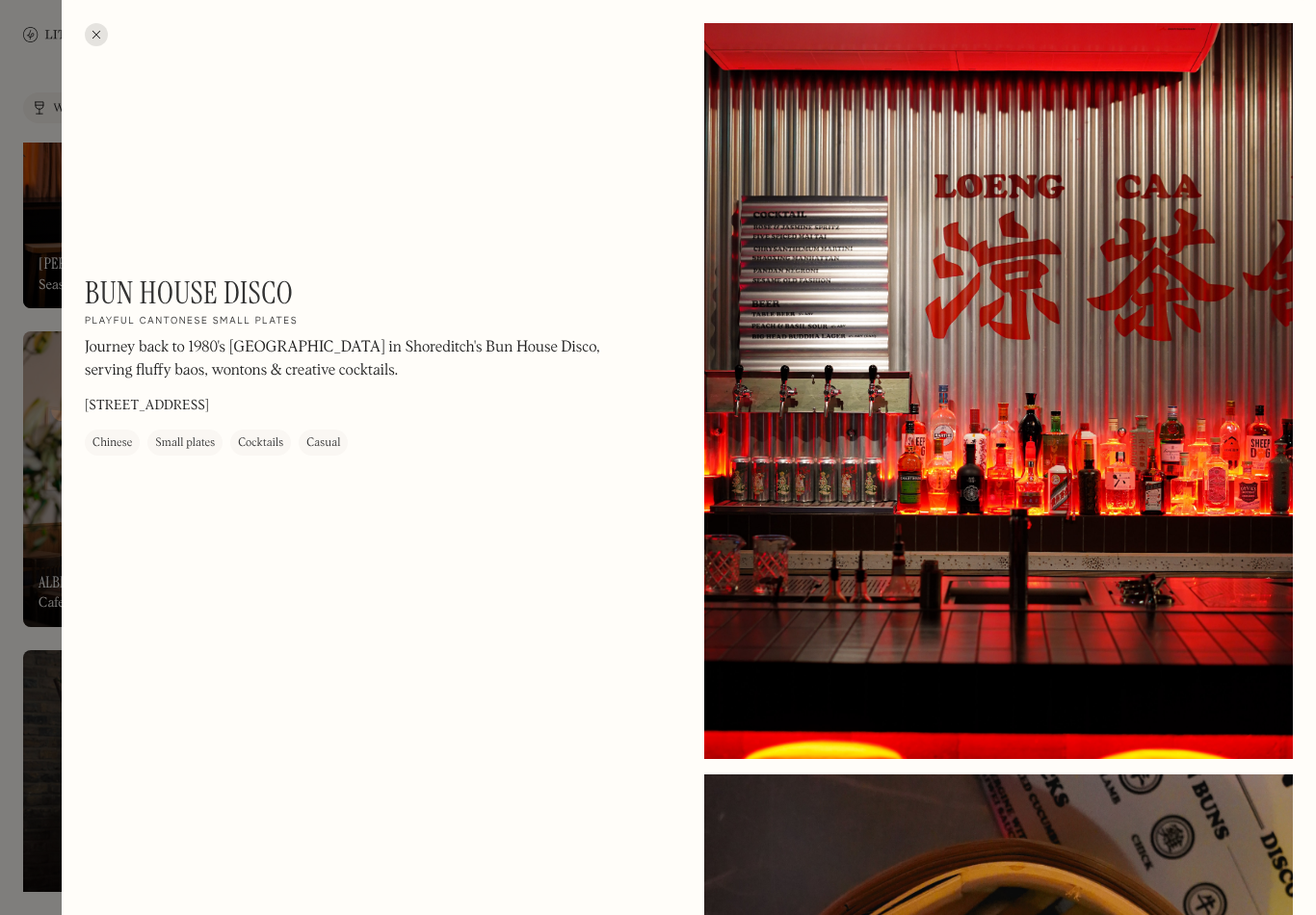
click at [95, 38] on div at bounding box center [97, 35] width 23 height 23
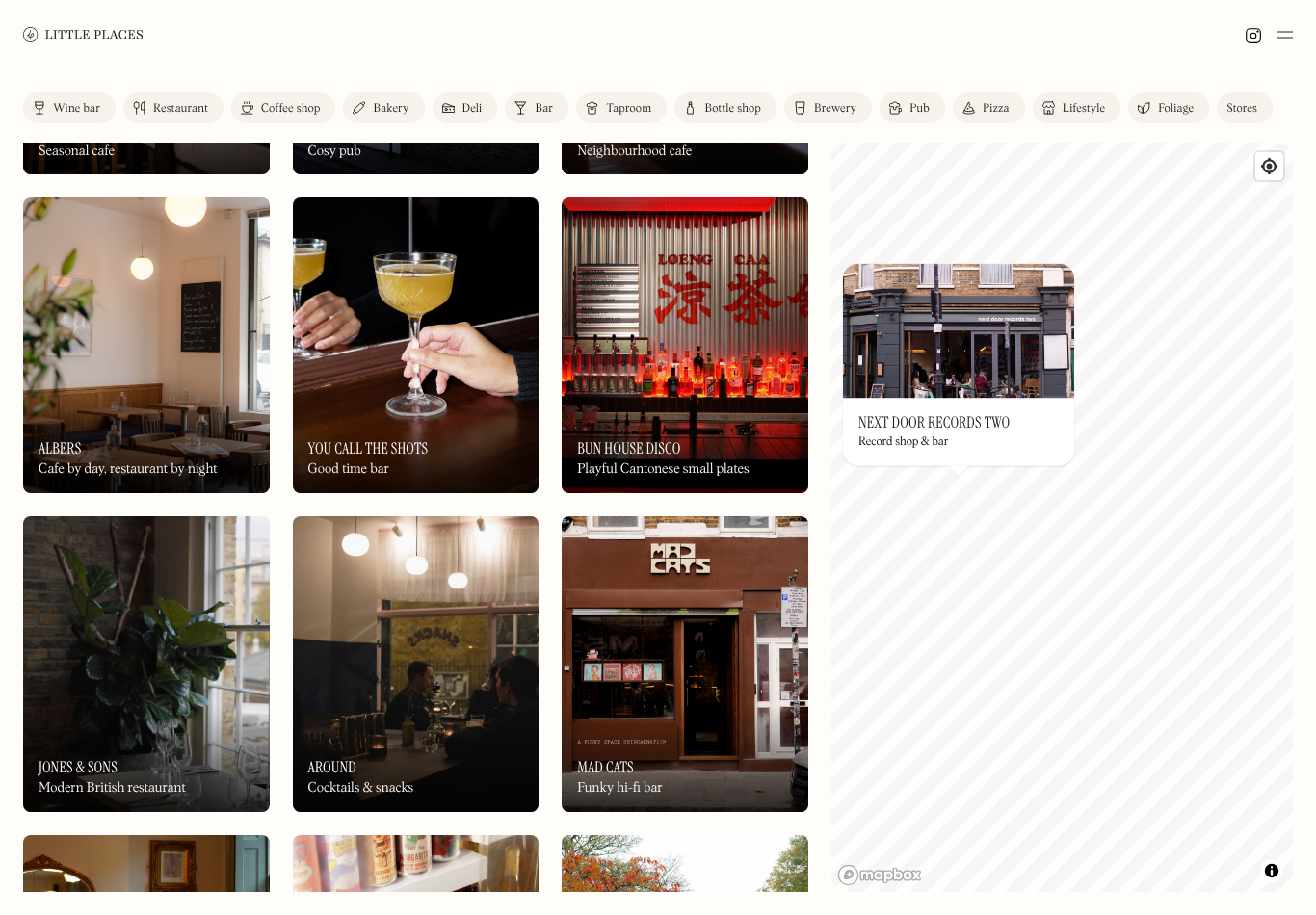
scroll to position [4821, 0]
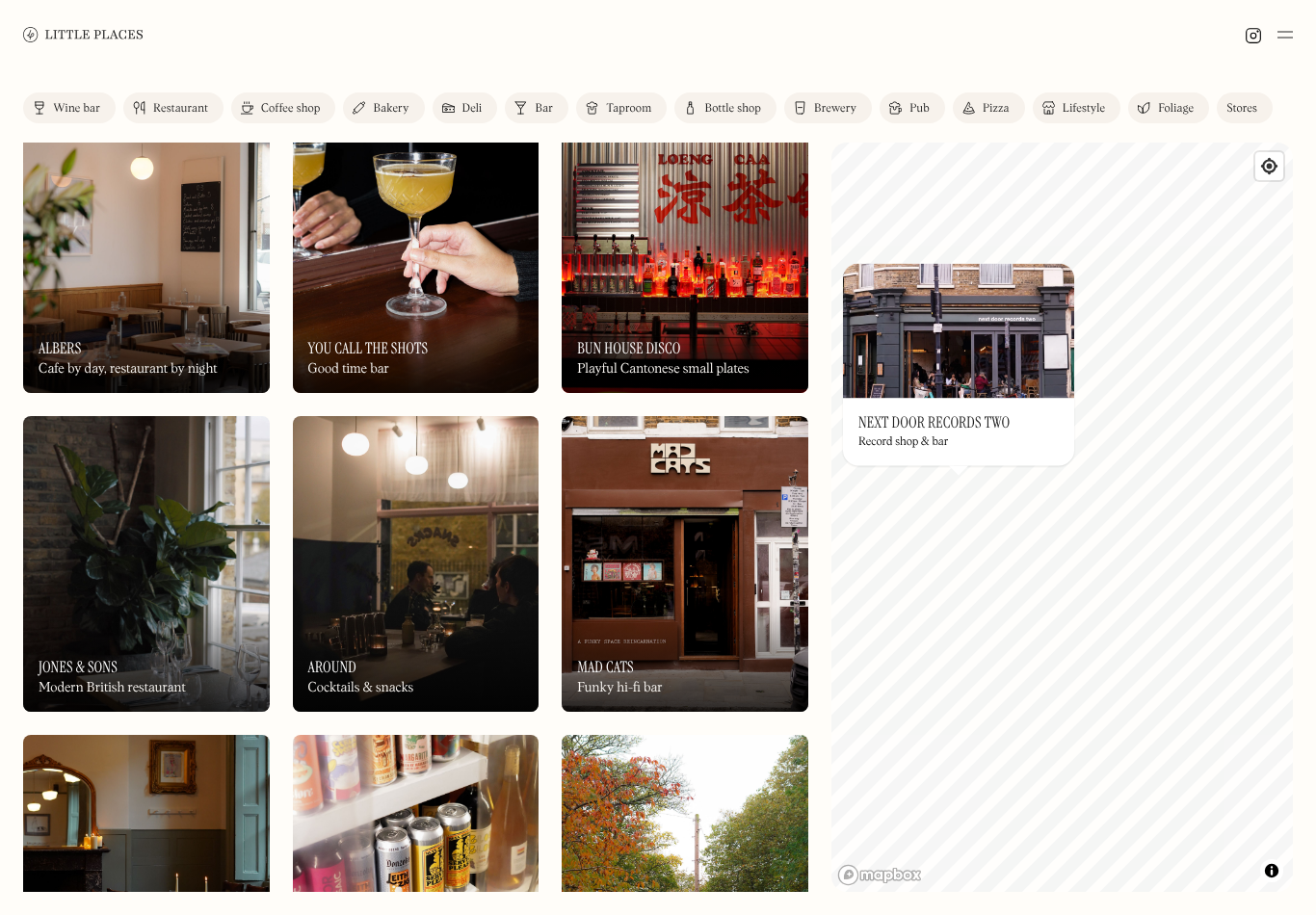
click at [1285, 40] on img at bounding box center [1285, 35] width 15 height 23
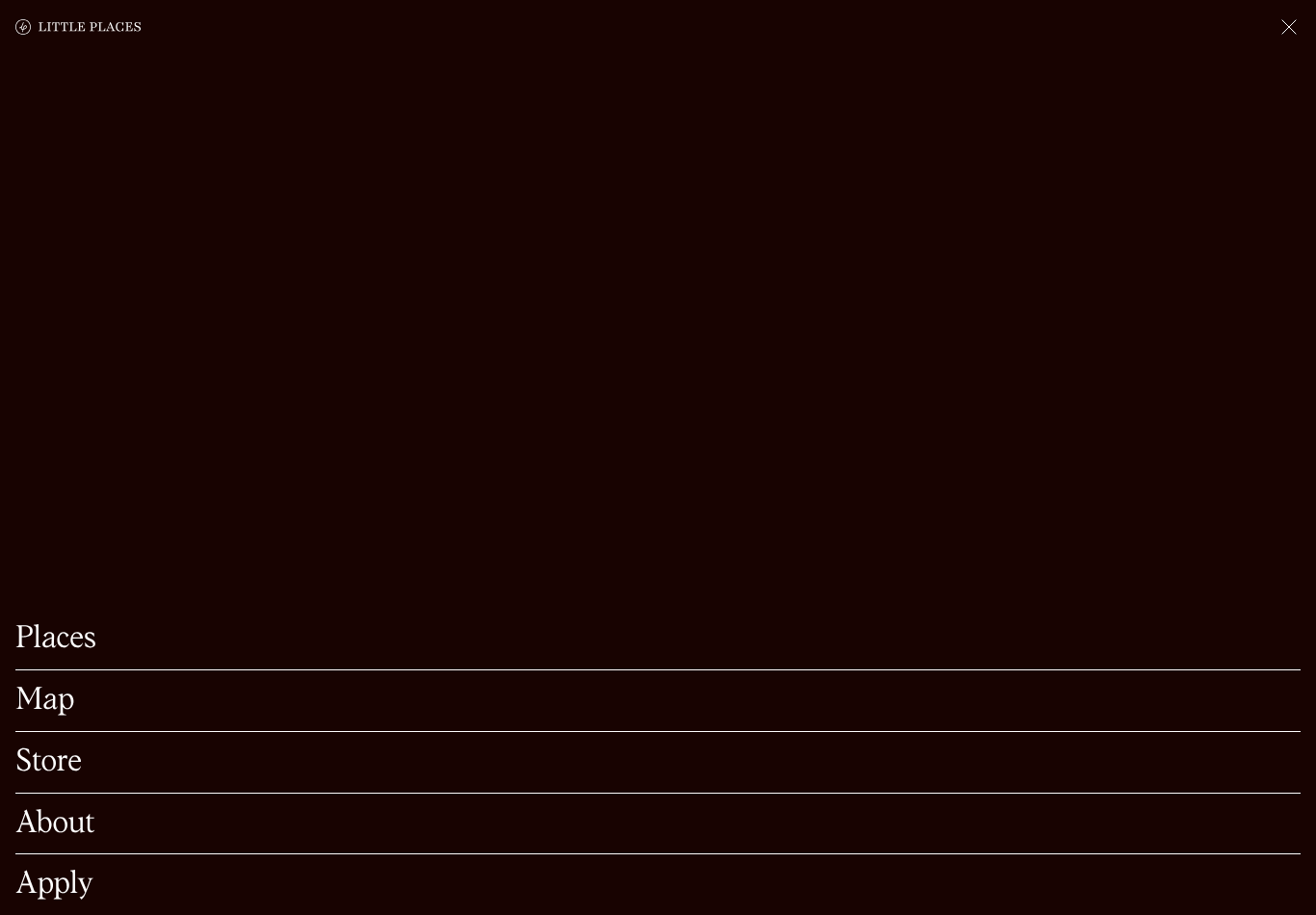
click at [61, 686] on link "Map" at bounding box center [658, 700] width 1285 height 30
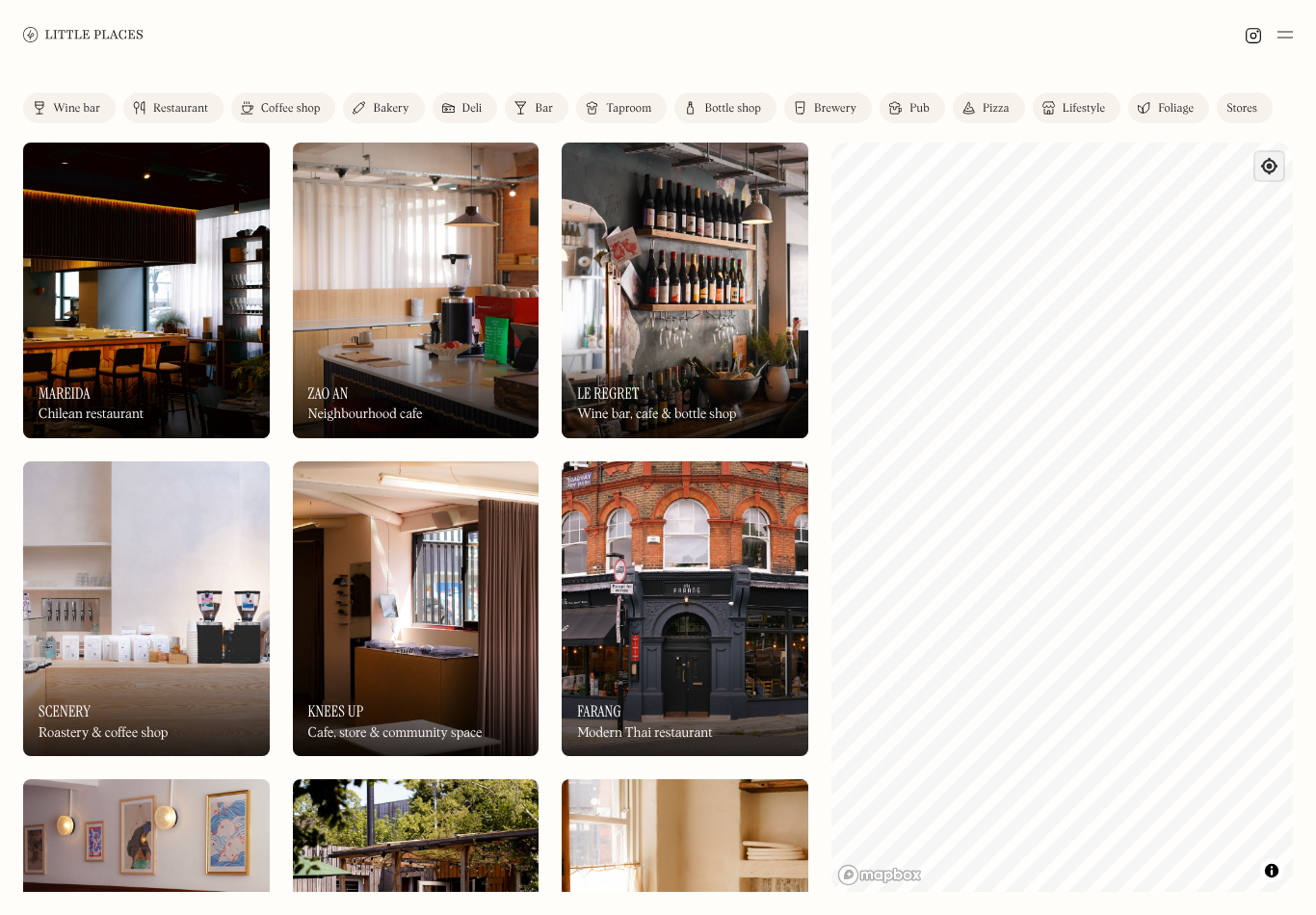
click at [1270, 165] on span "Find my location" at bounding box center [1269, 165] width 28 height 28
click at [1265, 882] on button "Toggle attribution" at bounding box center [1271, 871] width 23 height 23
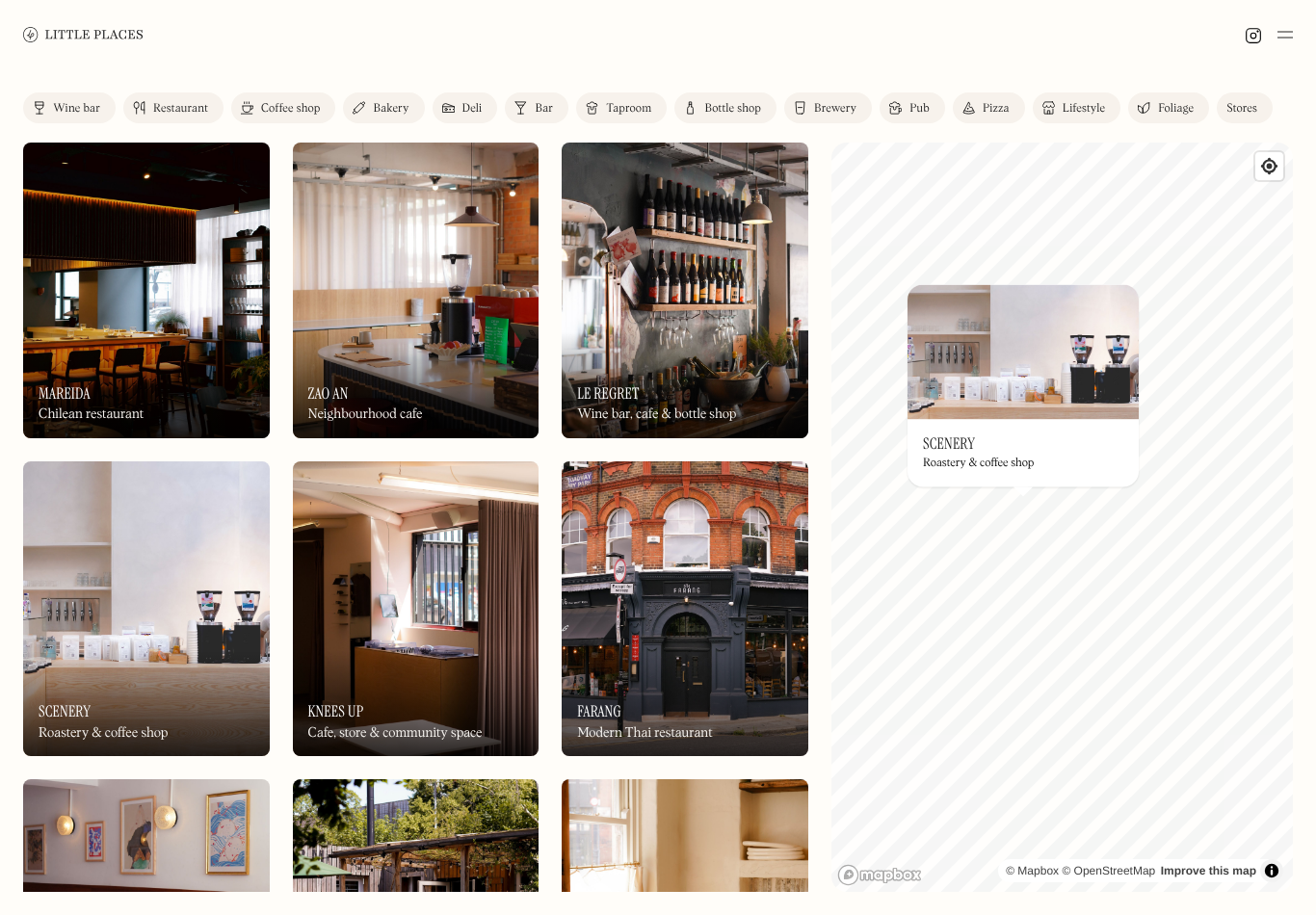
click at [992, 415] on img at bounding box center [1023, 351] width 231 height 134
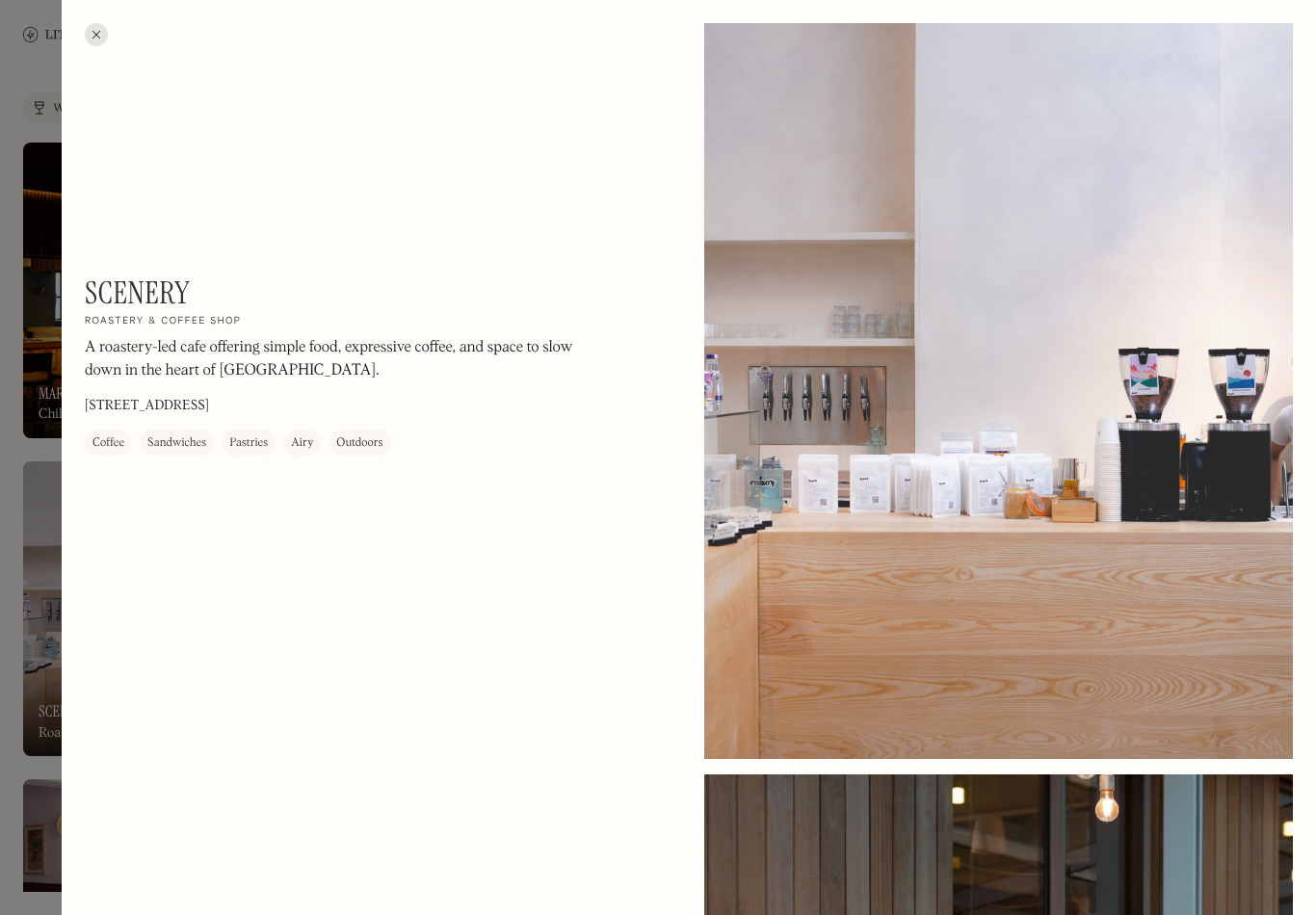
click at [98, 24] on div at bounding box center [97, 35] width 23 height 23
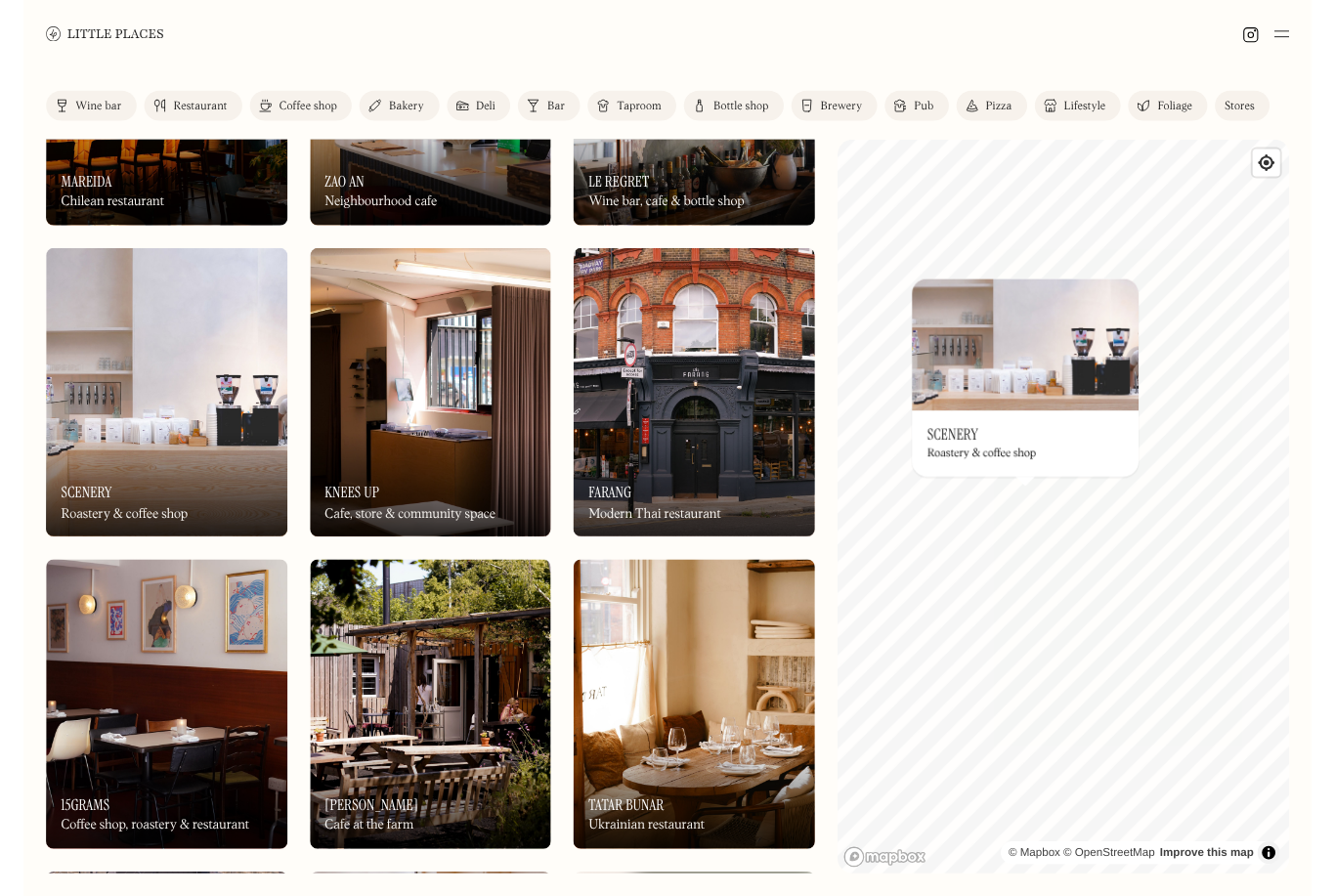
scroll to position [214, 0]
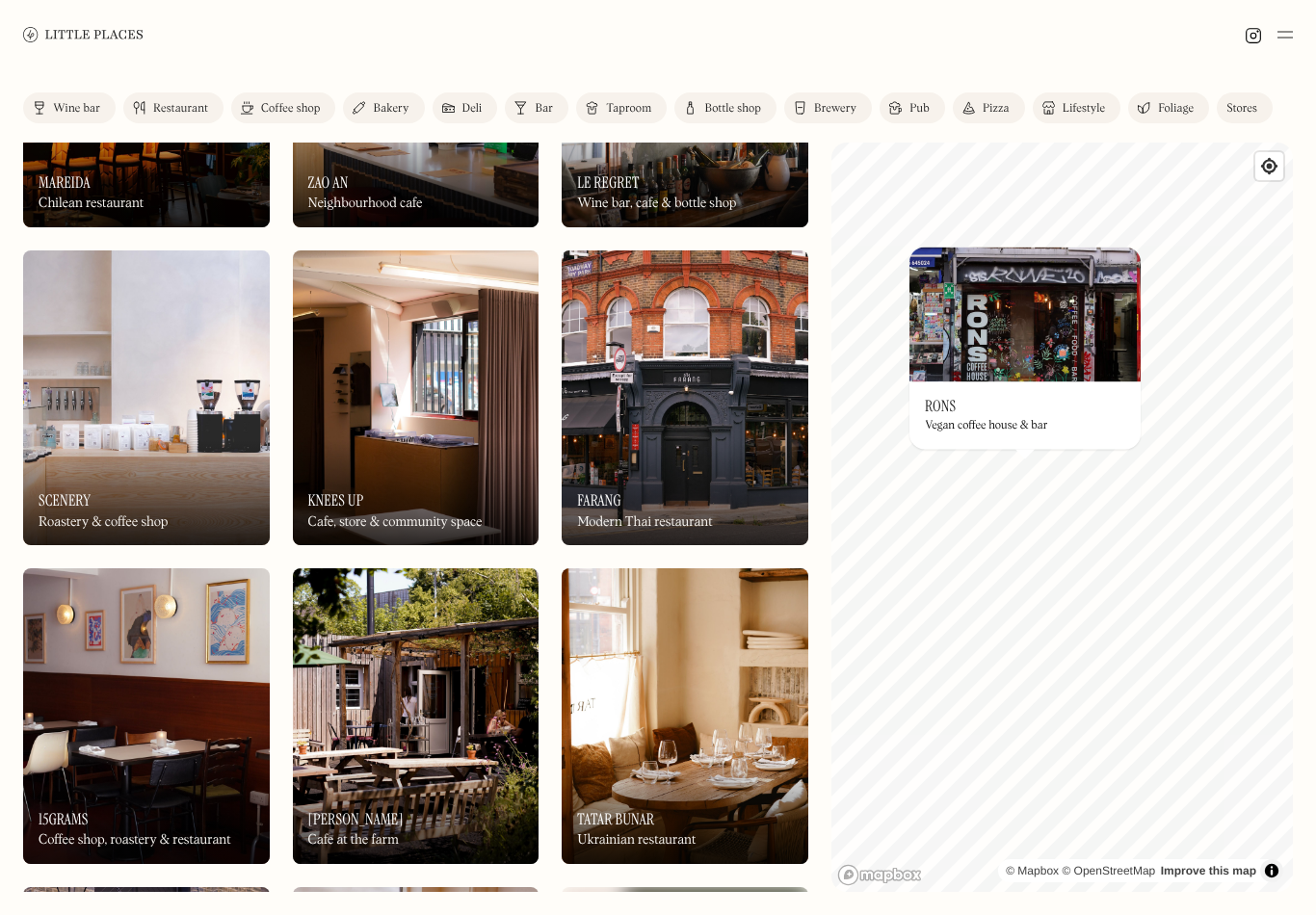
click at [974, 329] on img at bounding box center [1025, 313] width 231 height 134
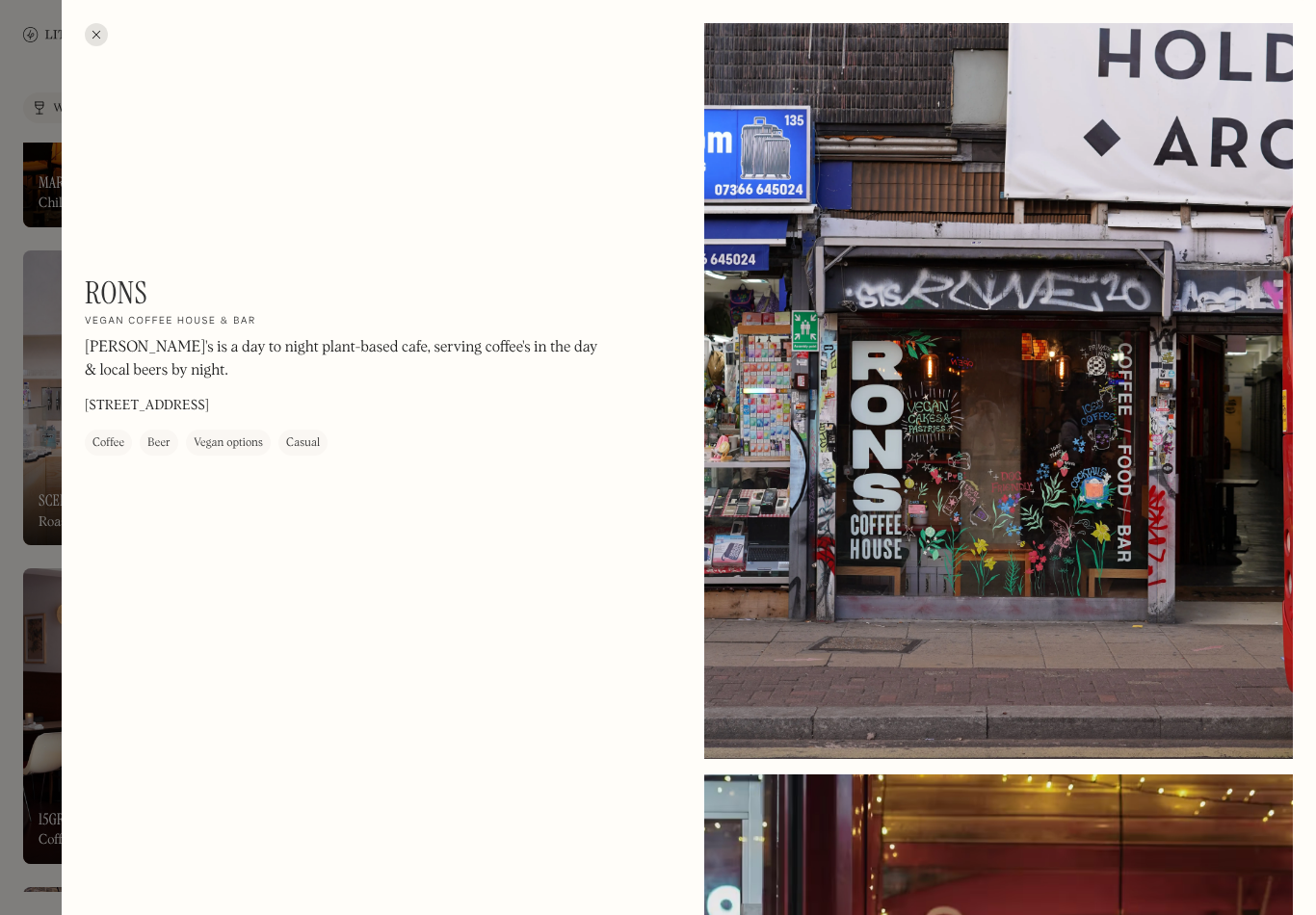
click at [83, 31] on div "[PERSON_NAME] On Our Radar Vegan coffee house & bar [PERSON_NAME]'s is a day to…" at bounding box center [689, 788] width 1254 height 1577
click at [98, 40] on div at bounding box center [97, 35] width 23 height 23
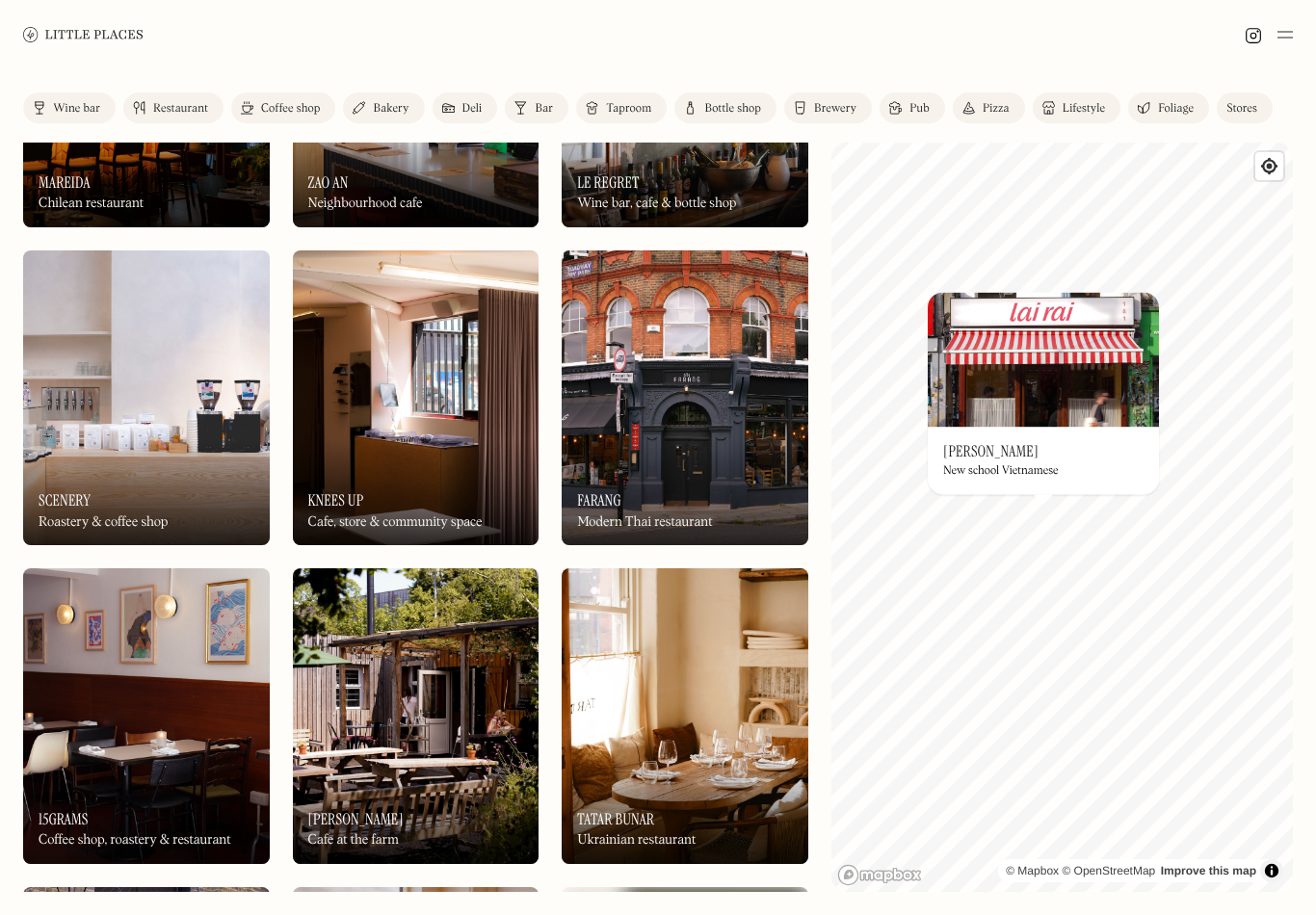
click at [1011, 423] on img at bounding box center [1043, 359] width 231 height 134
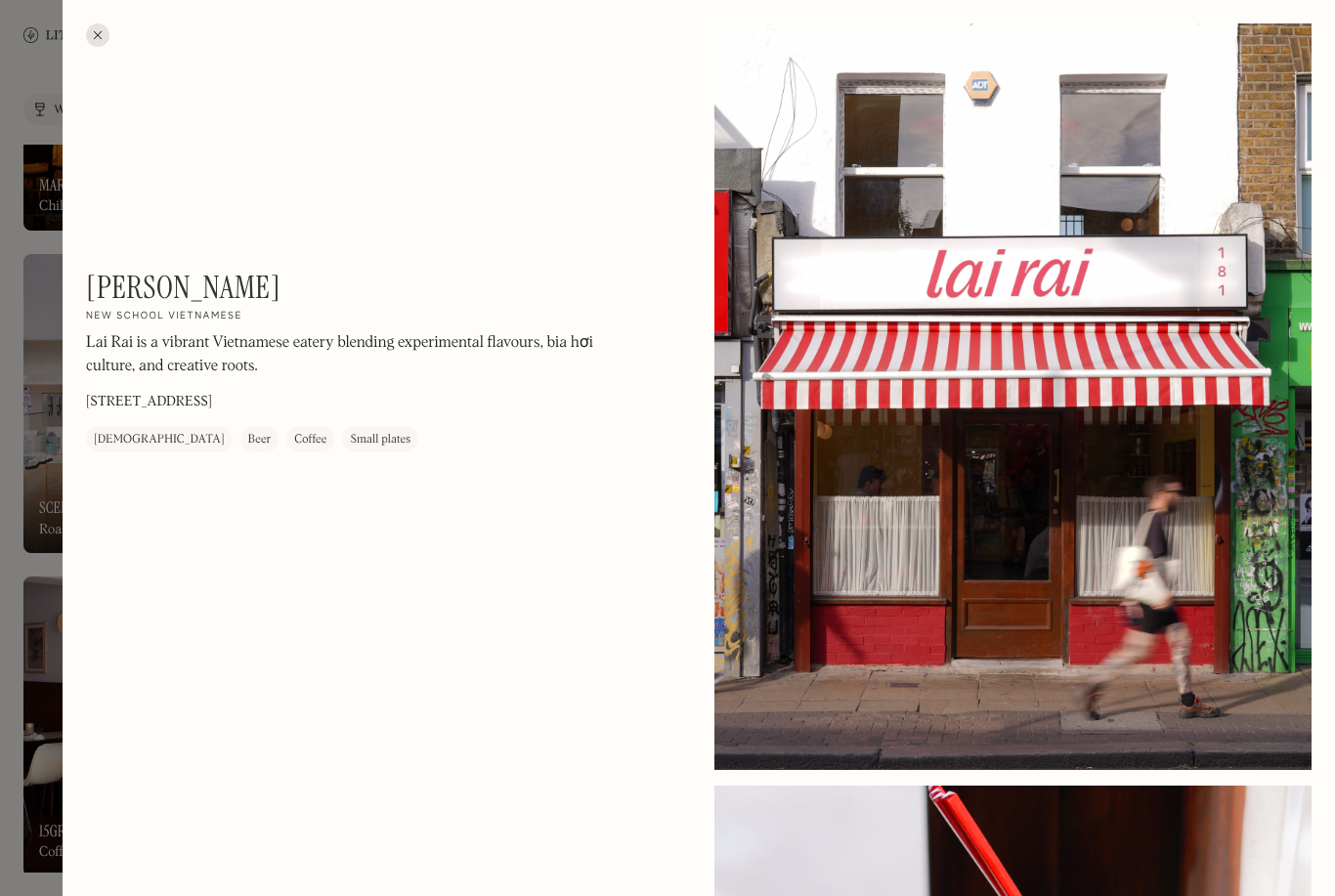
drag, startPoint x: 103, startPoint y: 31, endPoint x: 103, endPoint y: 63, distance: 32.0
click at [103, 31] on div at bounding box center [98, 35] width 24 height 24
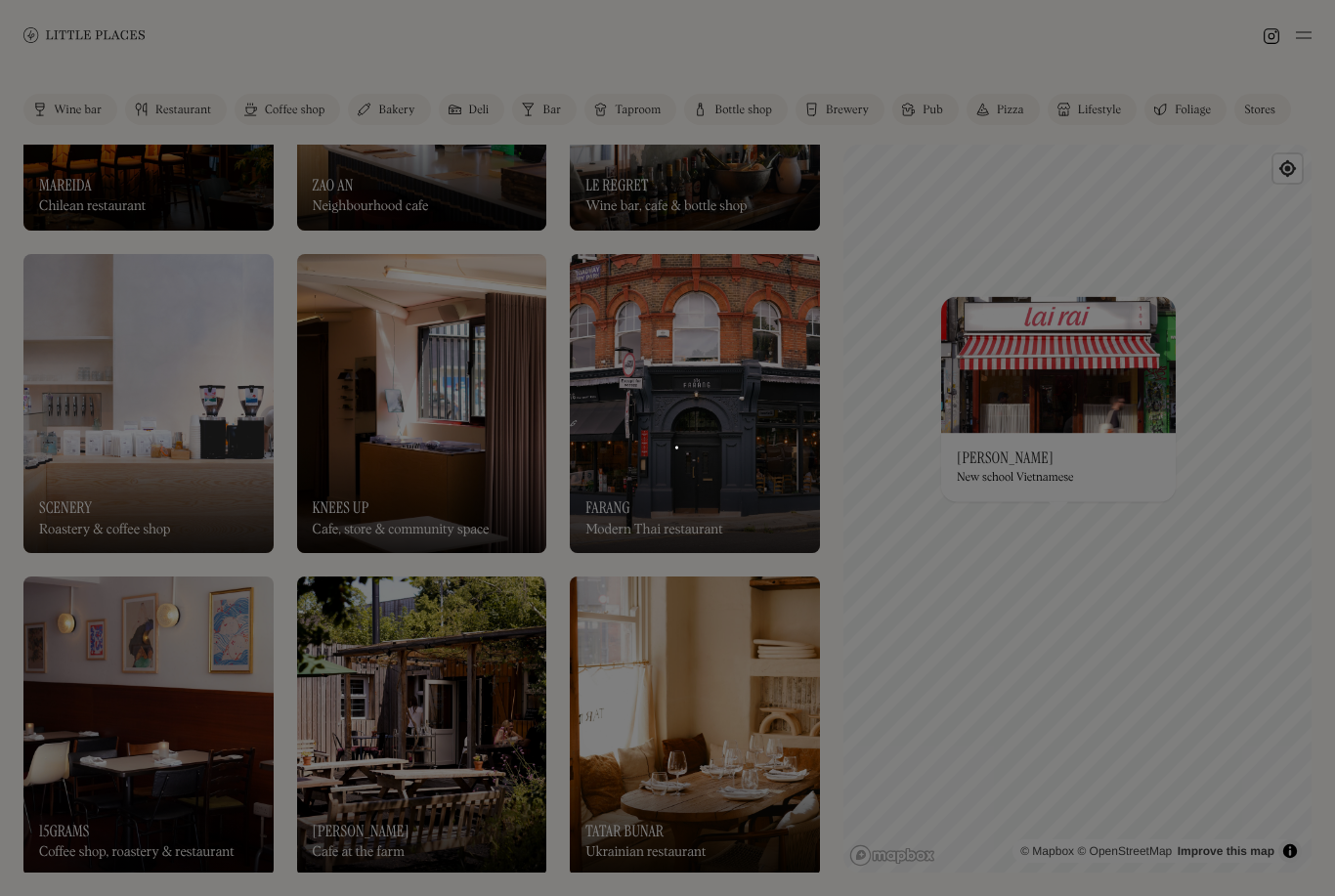
scroll to position [31, 0]
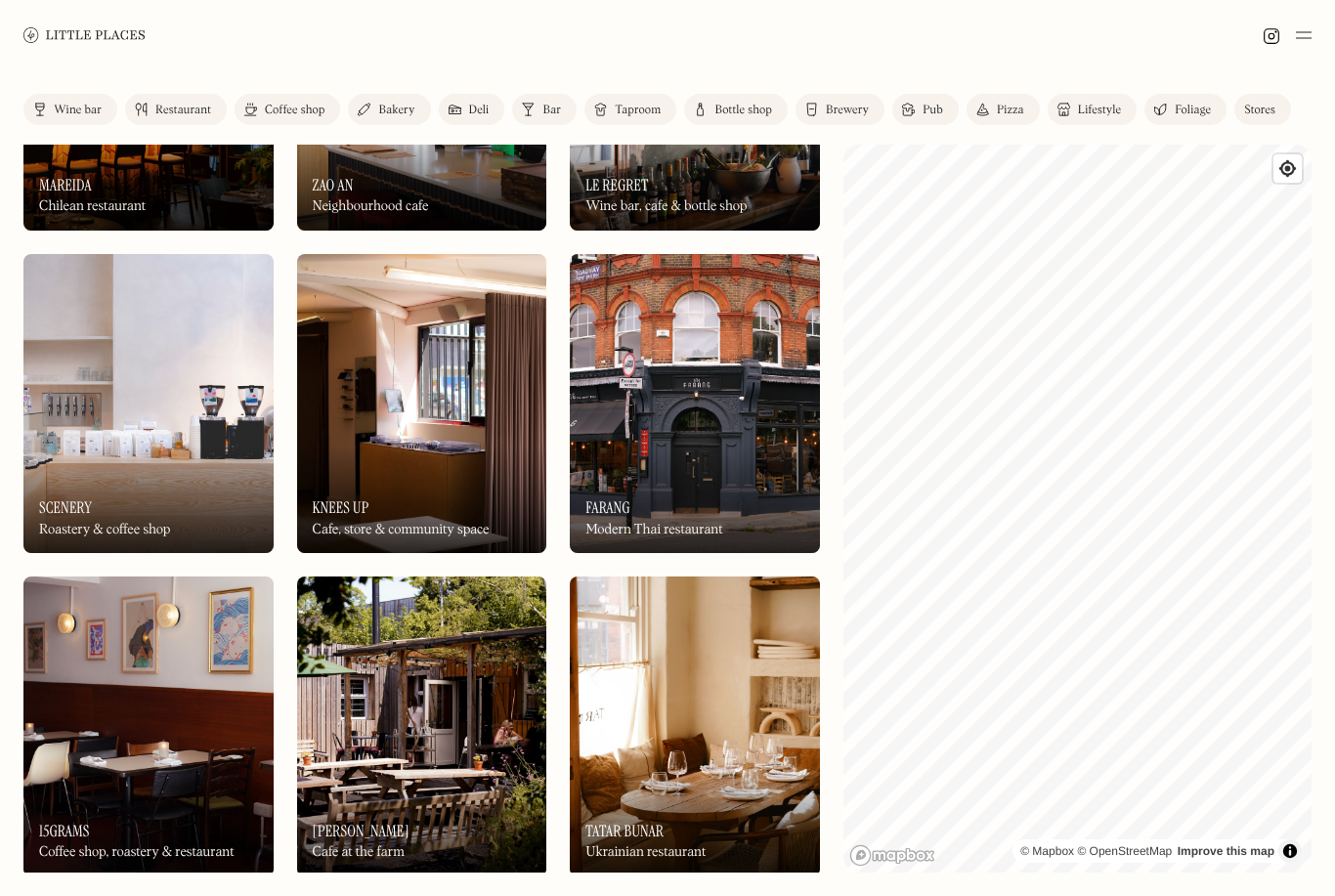
click at [936, 4] on div at bounding box center [668, 35] width 1335 height 71
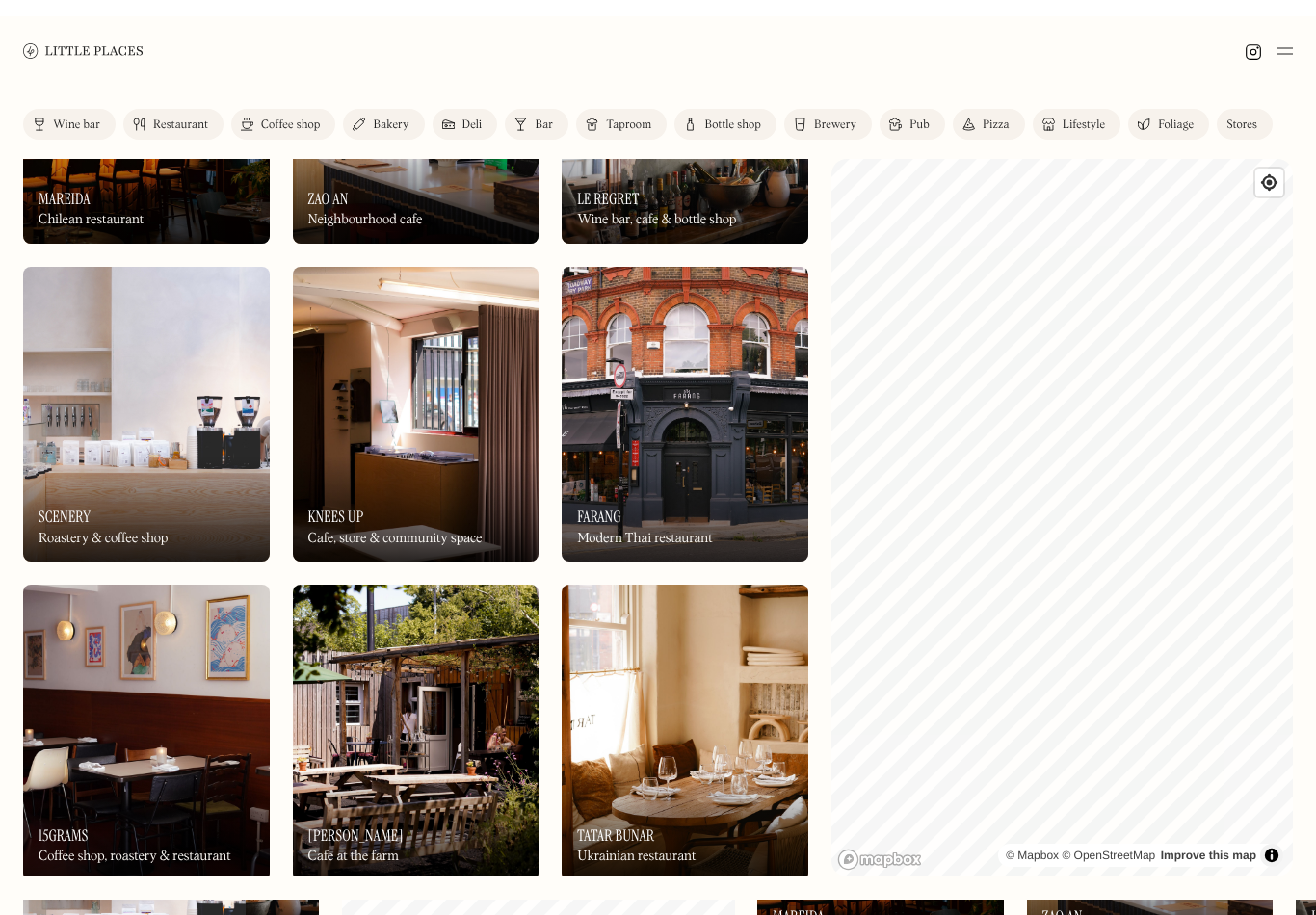
scroll to position [30, 0]
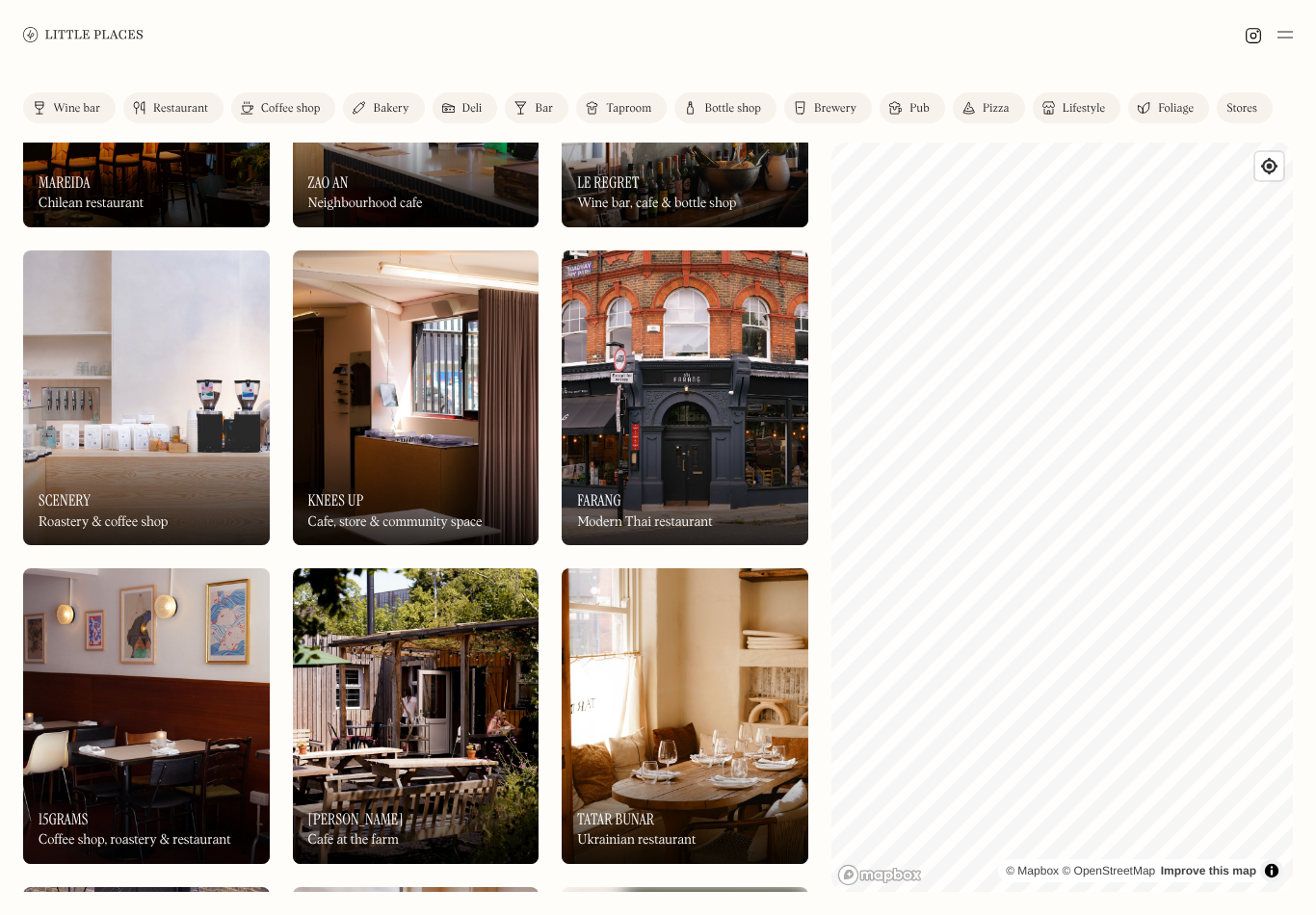
click at [1095, 93] on link "Lifestyle" at bounding box center [1076, 108] width 88 height 31
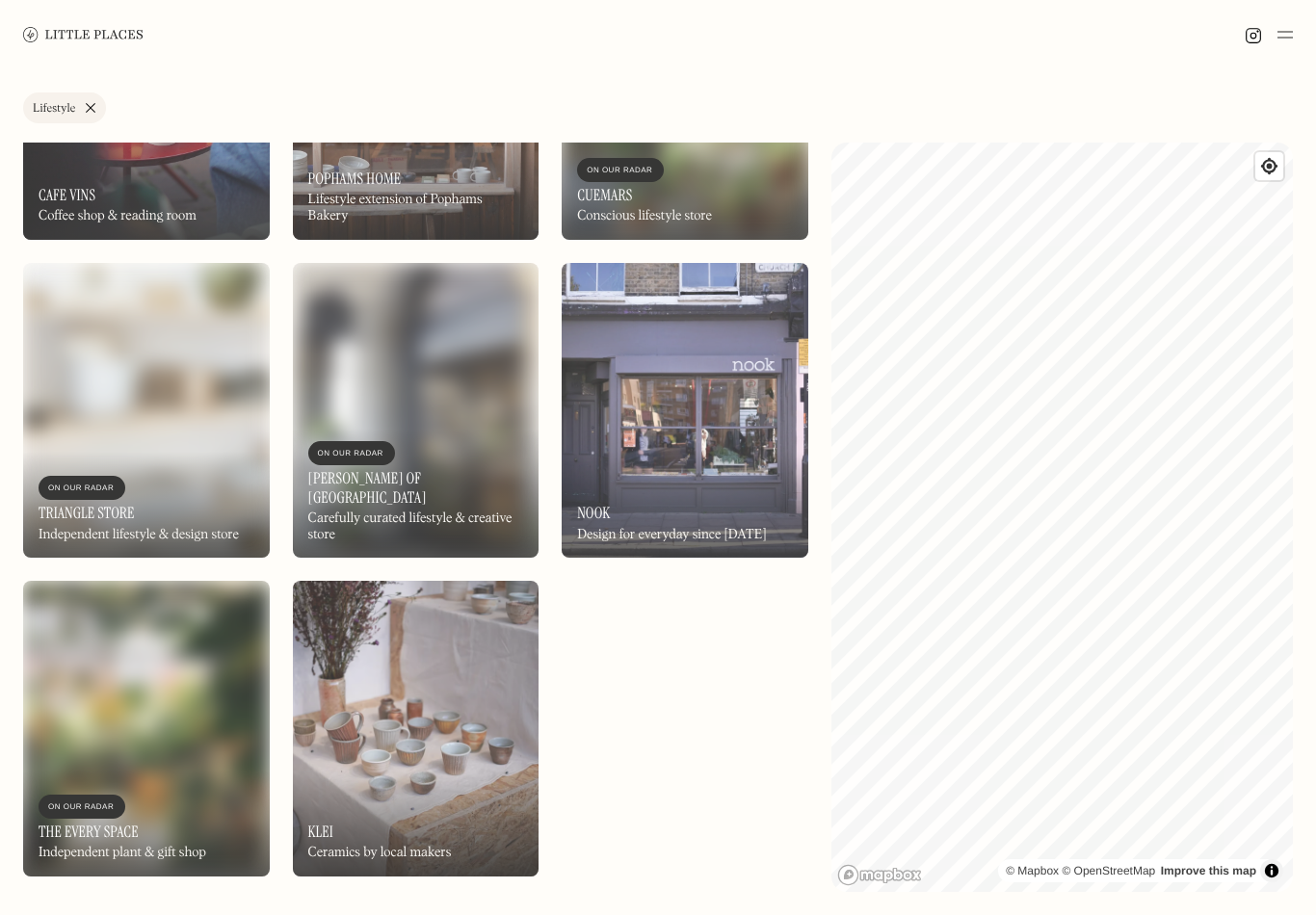
scroll to position [168, 0]
